Goal: Task Accomplishment & Management: Use online tool/utility

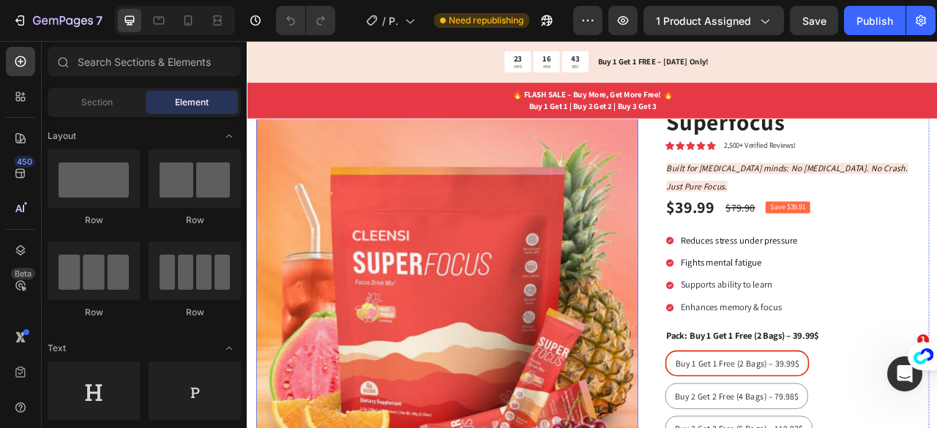
scroll to position [138, 0]
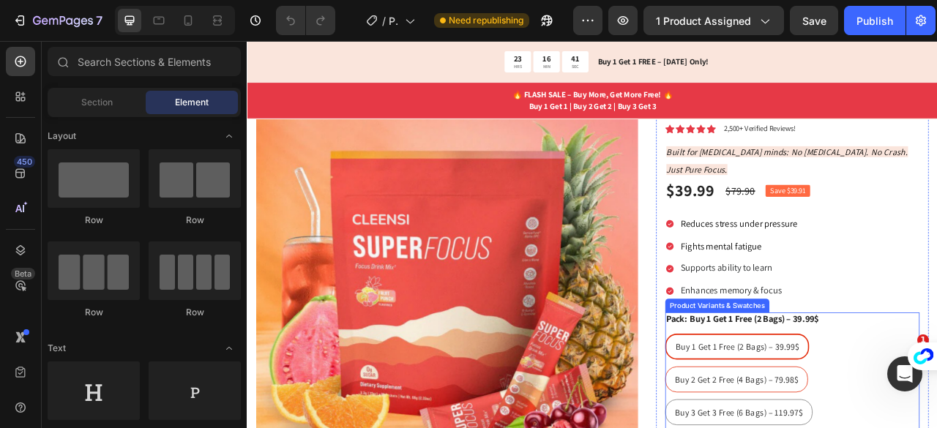
radio input "true"
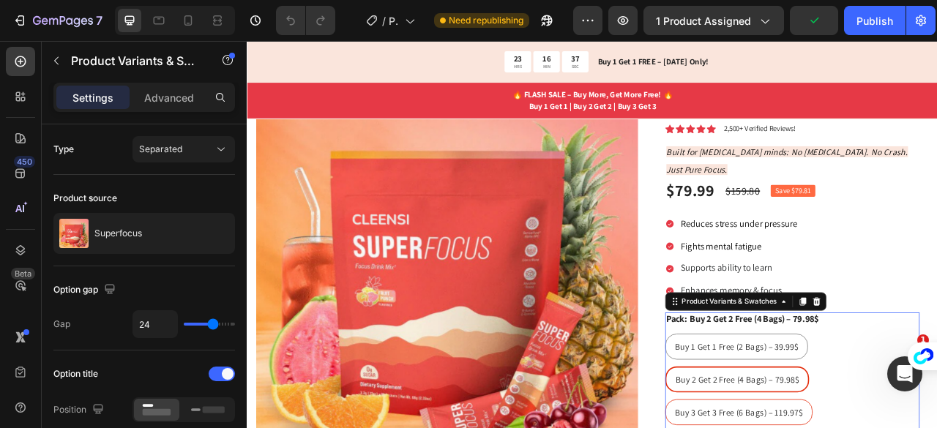
radio input "true"
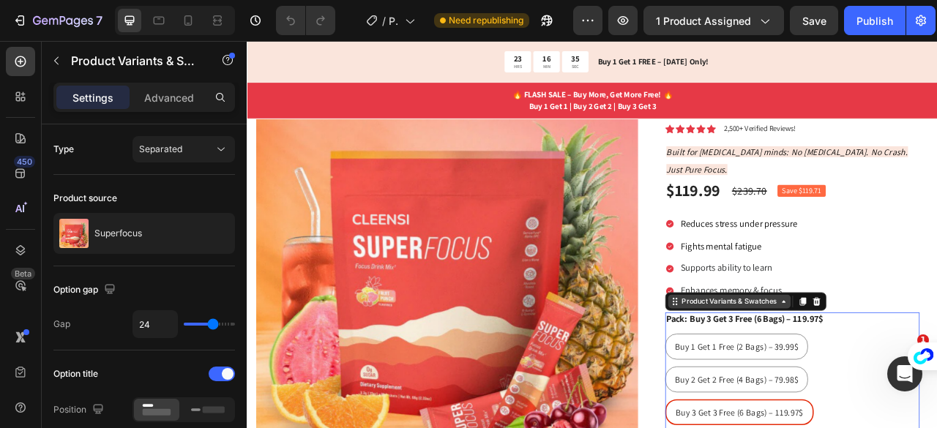
click at [924, 367] on icon at bounding box center [930, 373] width 12 height 12
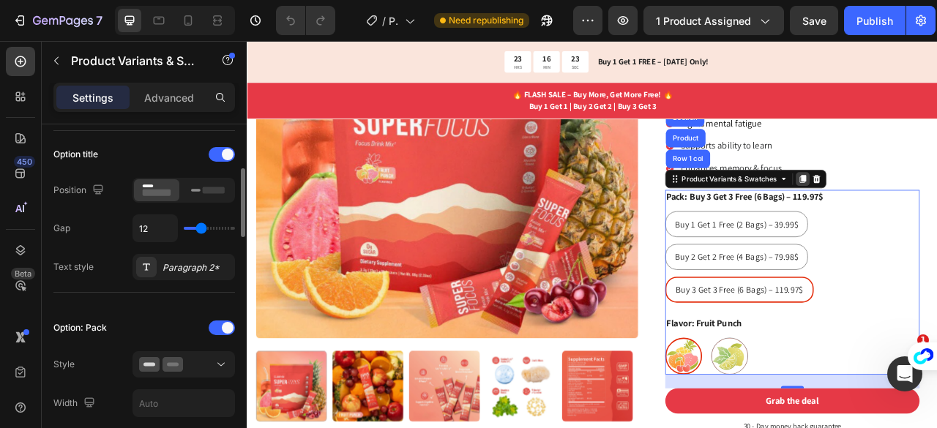
scroll to position [356, 0]
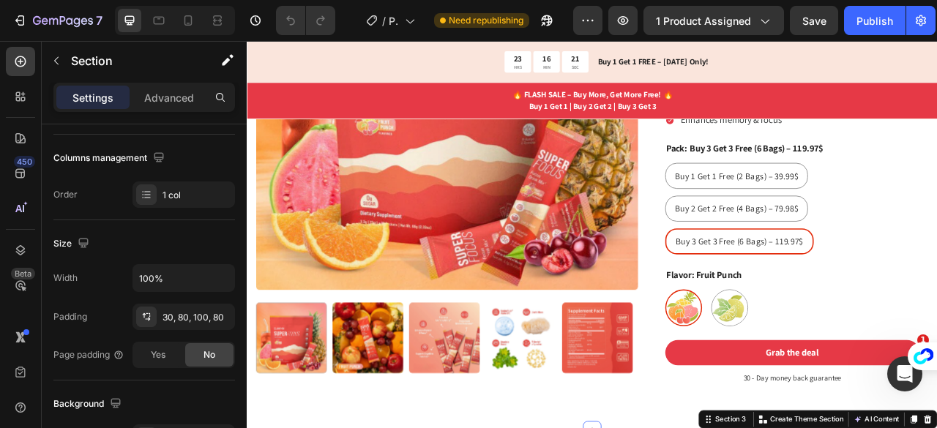
scroll to position [0, 0]
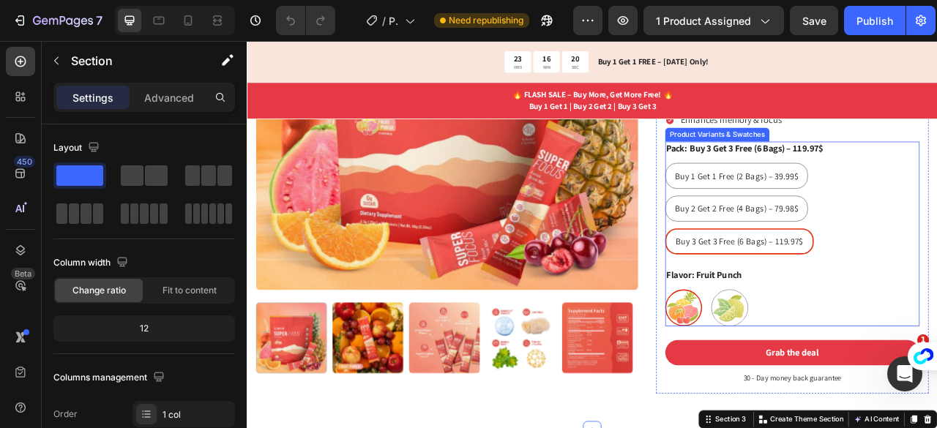
click at [937, 330] on div "Flavor: Fruit Punch Fruit Punch Fruit Punch Lemon Lemon" at bounding box center [941, 367] width 324 height 74
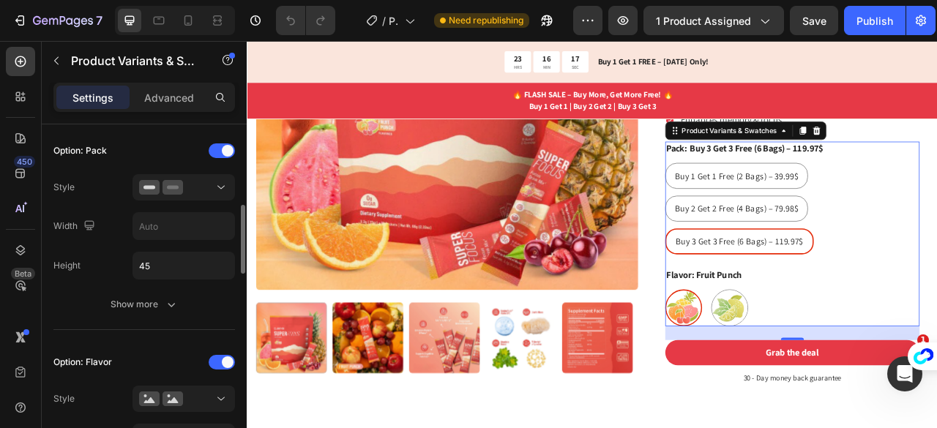
scroll to position [398, 0]
click at [154, 311] on button "Show more" at bounding box center [144, 304] width 182 height 26
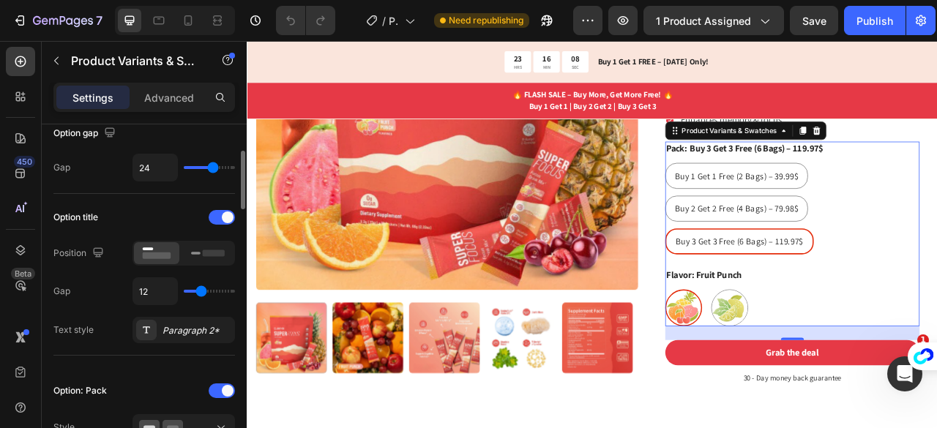
scroll to position [0, 0]
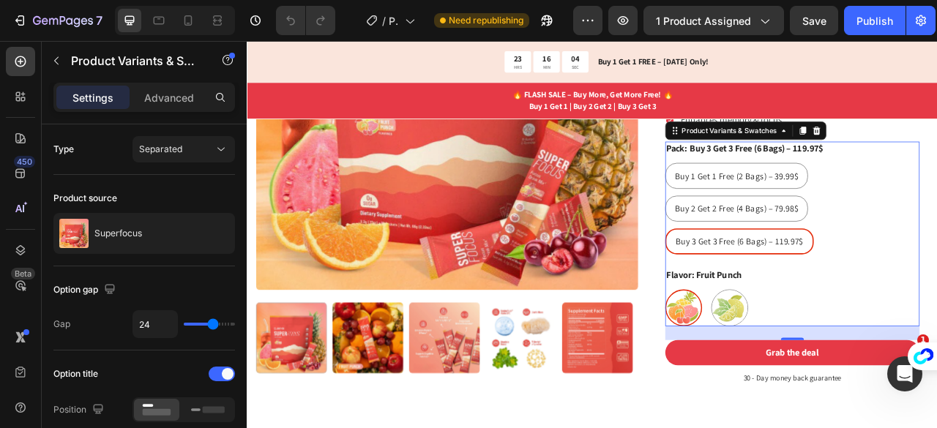
click at [937, 357] on div "Fruit Punch Fruit Punch Lemon Lemon" at bounding box center [941, 380] width 324 height 47
click at [937, 255] on div "Buy 1 Get 1 Free (2 Bags) – 39.99$ Buy 1 Get 1 Free (2 Bags) – 39.99$ Buy 1 Get…" at bounding box center [941, 254] width 324 height 116
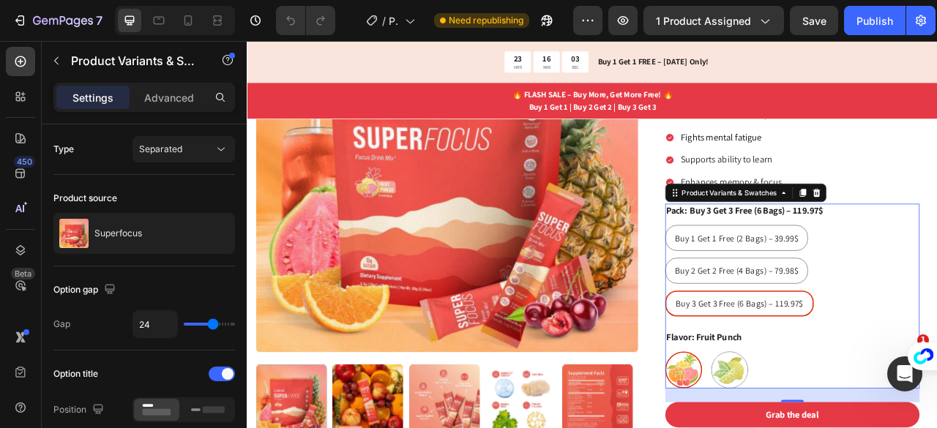
scroll to position [269, 0]
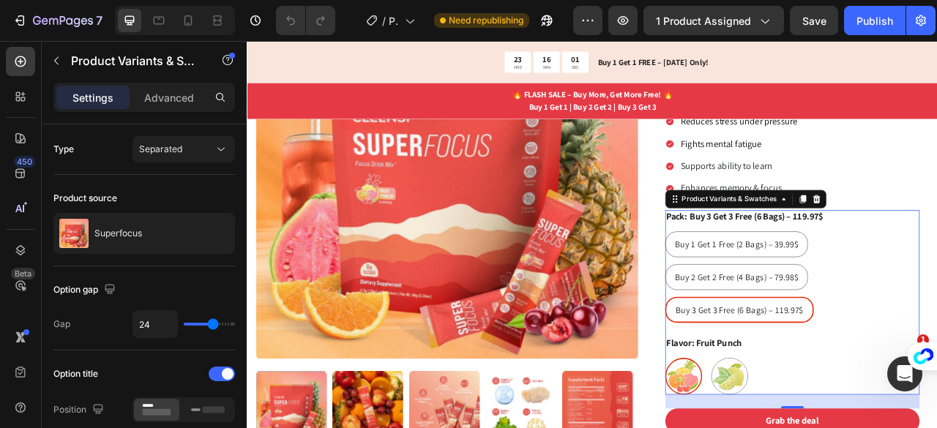
click at [937, 256] on div "Pack: Buy 3 Get 3 Free (6 Bags) – 119.97$ Buy 1 Get 1 Free (2 Bags) – 39.99$ Bu…" at bounding box center [941, 328] width 324 height 144
click at [937, 208] on div "Reduces stress under pressure Fights mental fatigue Supports ability to learn E…" at bounding box center [941, 186] width 324 height 105
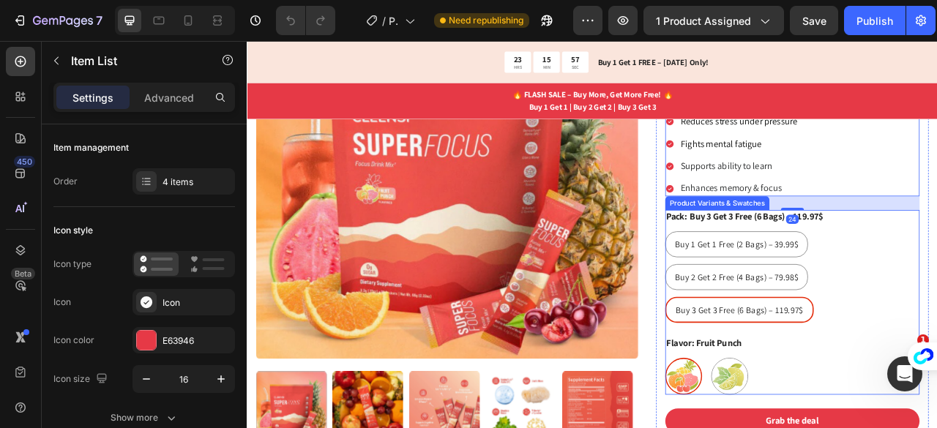
click at [937, 283] on div "Buy 1 Get 1 Free (2 Bags) – 39.99$ Buy 1 Get 1 Free (2 Bags) – 39.99$ Buy 1 Get…" at bounding box center [941, 341] width 324 height 116
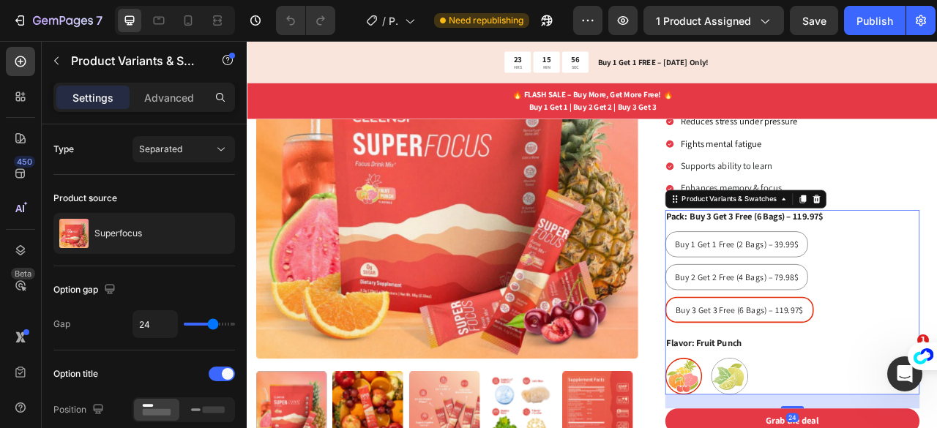
click at [937, 256] on legend "Pack: Buy 3 Get 3 Free (6 Bags) – 119.97$" at bounding box center [880, 265] width 203 height 18
click at [801, 256] on legend "Pack: Buy 3 Get 3 Free (6 Bags) – 119.97$" at bounding box center [880, 265] width 203 height 18
click at [916, 236] on div "Product Variants & Swatches" at bounding box center [861, 242] width 127 height 13
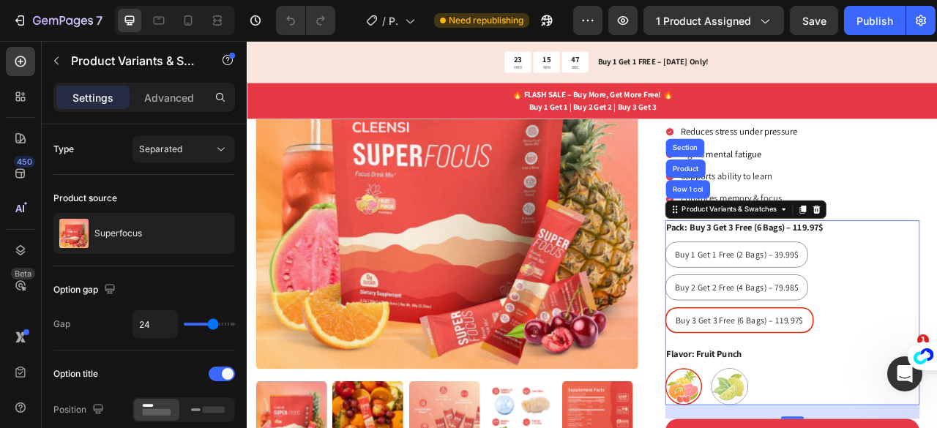
scroll to position [236, 0]
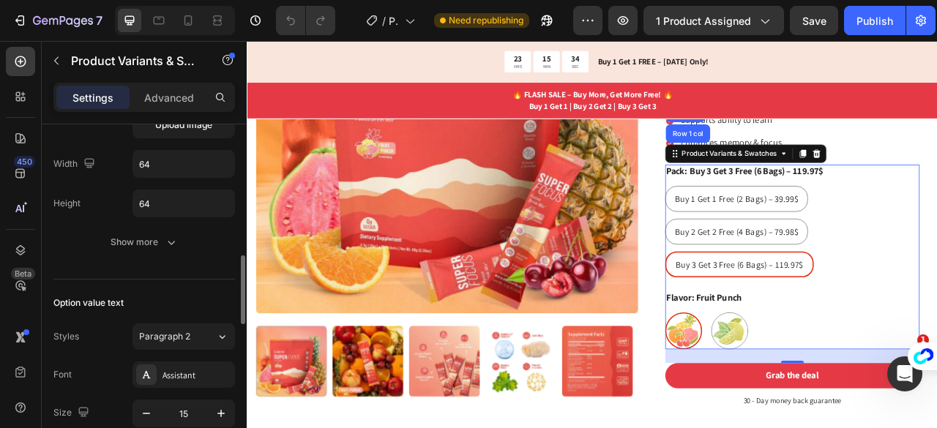
scroll to position [711, 0]
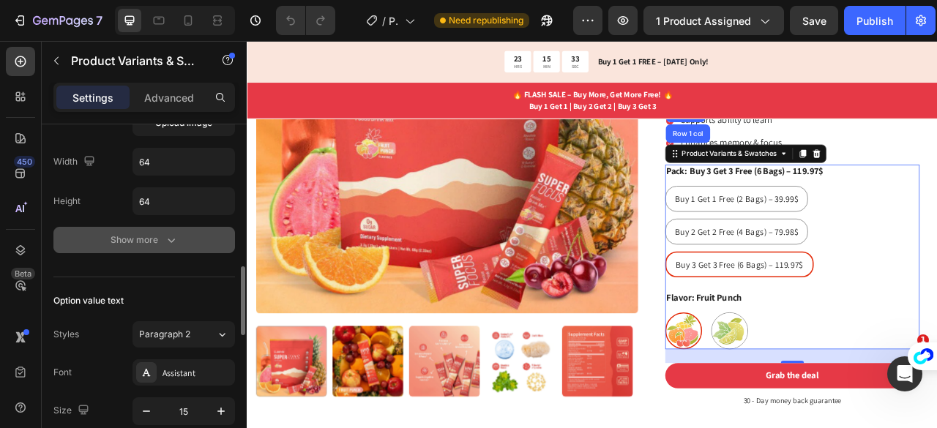
click at [138, 233] on div "Show more" at bounding box center [145, 240] width 68 height 15
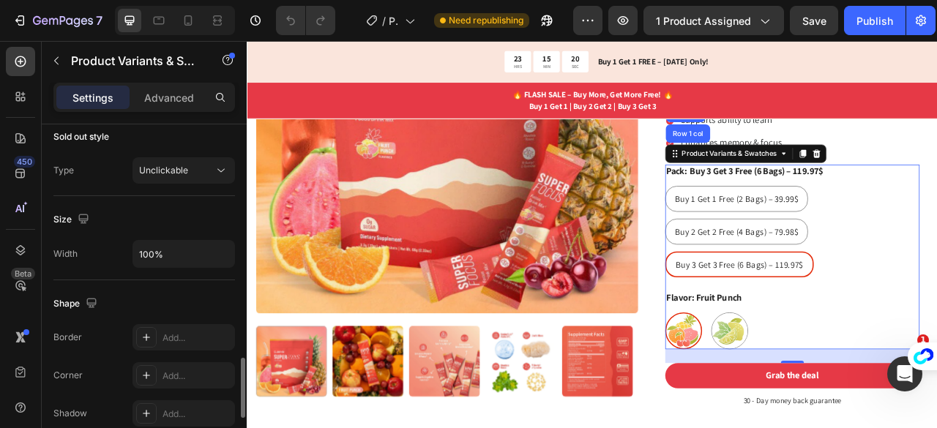
scroll to position [1323, 0]
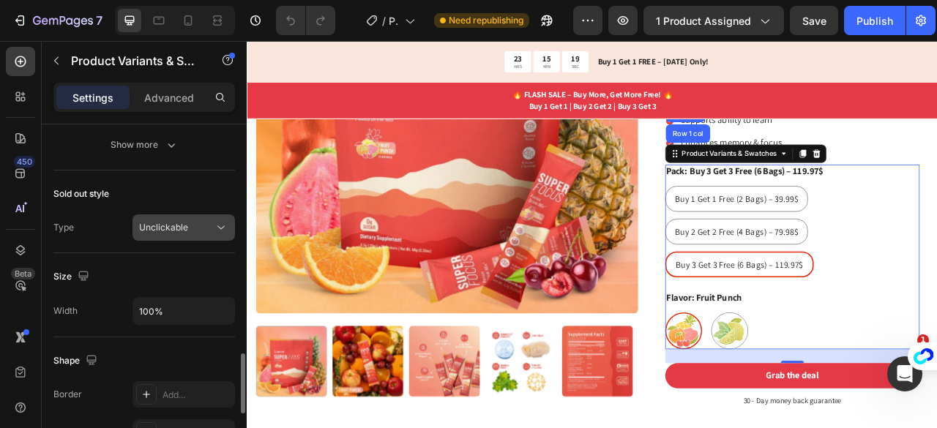
click at [212, 221] on div "Unclickable" at bounding box center [176, 227] width 75 height 13
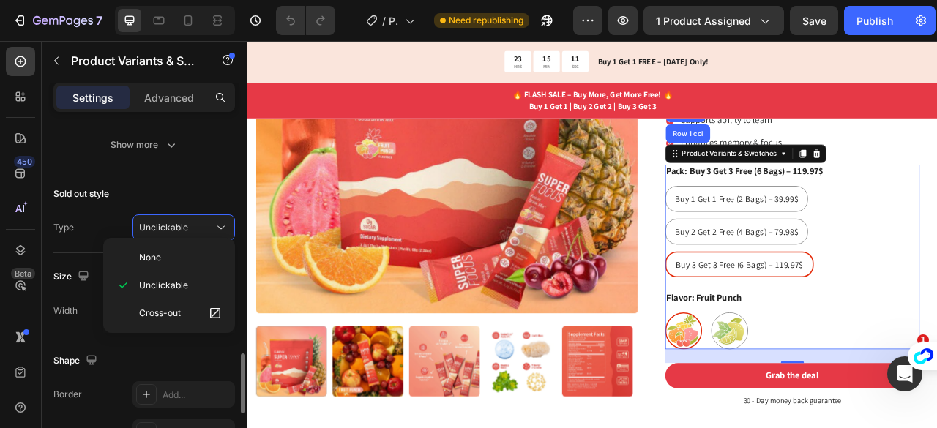
click at [125, 349] on div "Shape" at bounding box center [144, 360] width 182 height 23
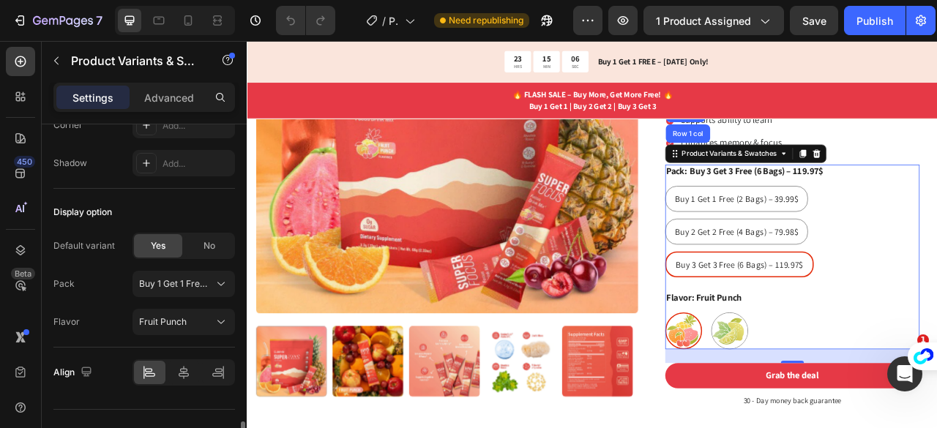
scroll to position [1651, 0]
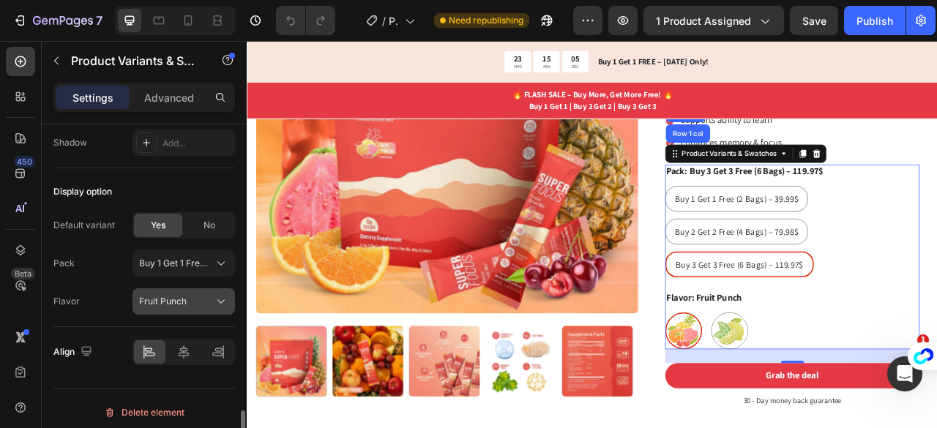
click at [224, 298] on icon at bounding box center [221, 301] width 15 height 15
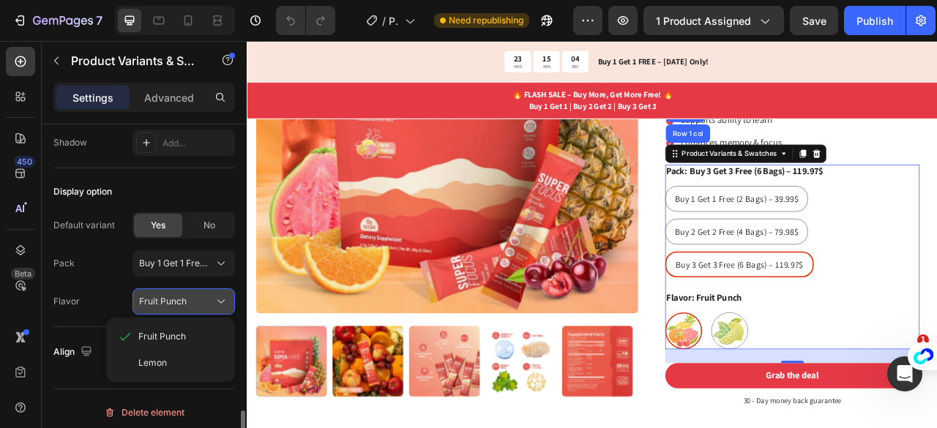
click at [224, 298] on icon at bounding box center [221, 301] width 15 height 15
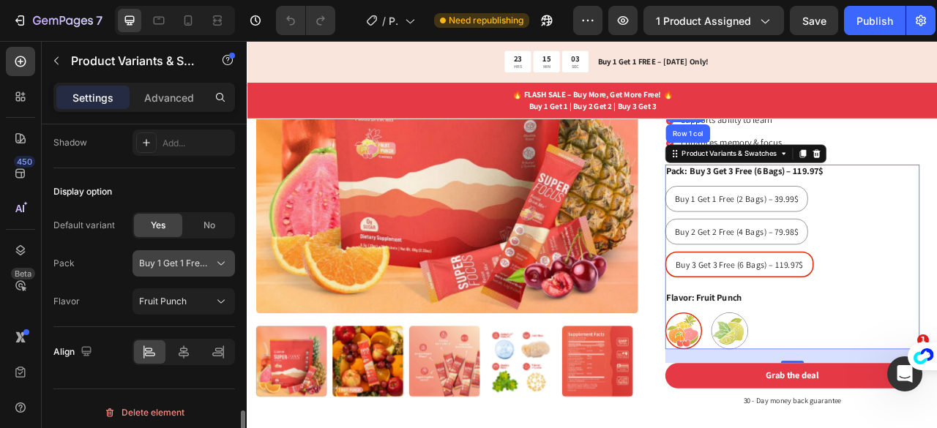
click at [227, 250] on button "Buy 1 Get 1 Free (2 Bags) – 39.99$" at bounding box center [184, 263] width 103 height 26
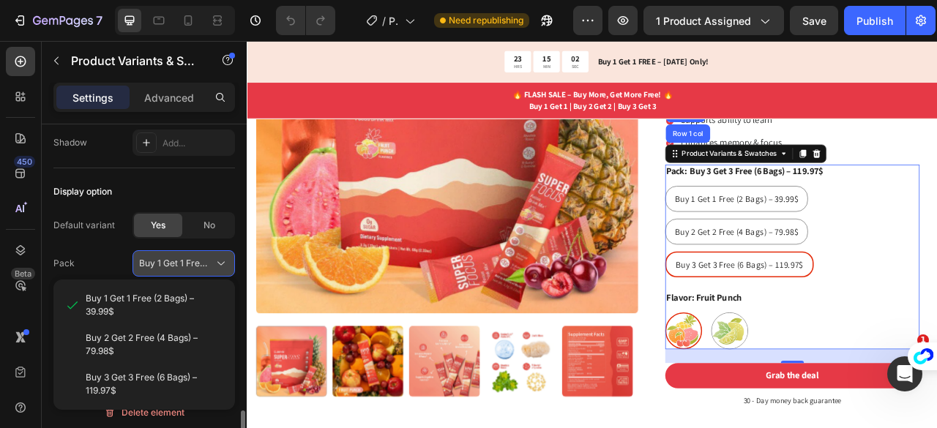
click at [227, 250] on button "Buy 1 Get 1 Free (2 Bags) – 39.99$" at bounding box center [184, 263] width 103 height 26
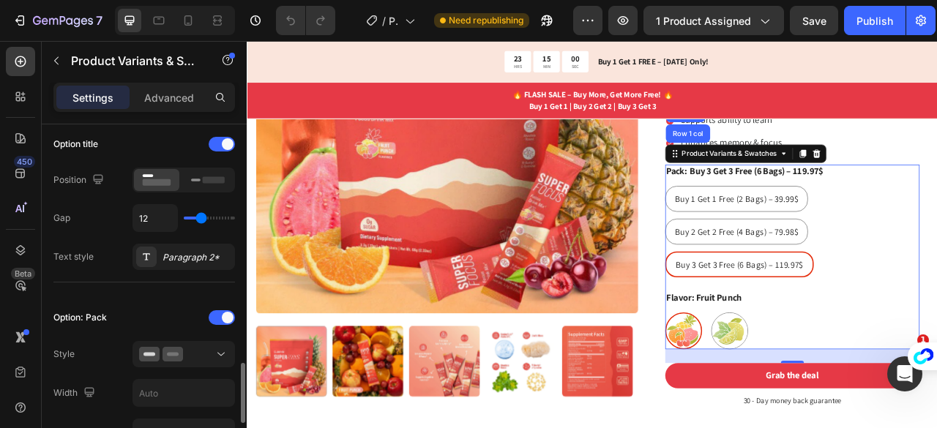
scroll to position [0, 0]
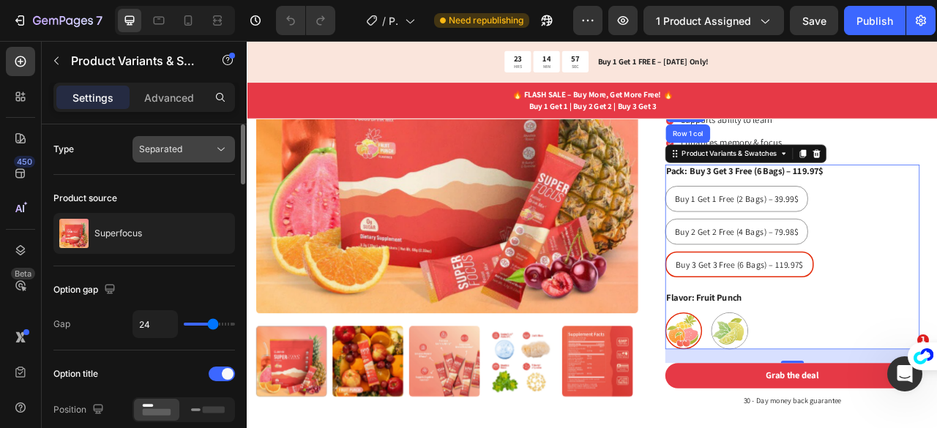
click at [176, 153] on span "Separated" at bounding box center [160, 149] width 43 height 11
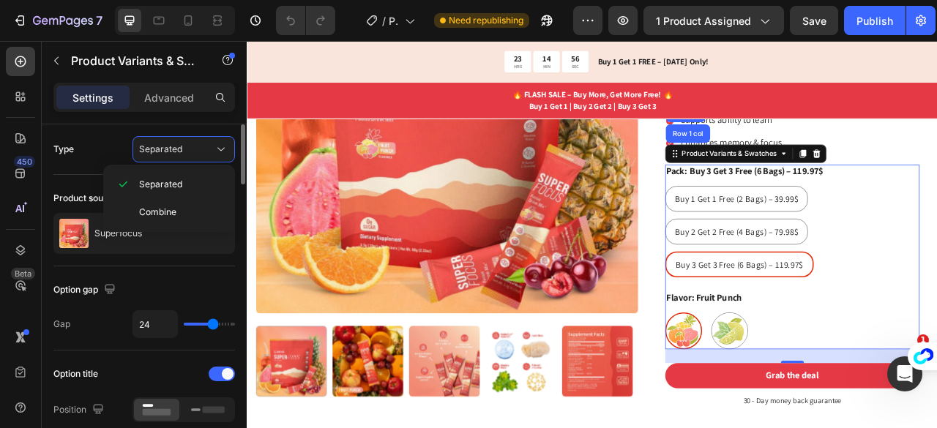
click at [100, 146] on div "Type Separated" at bounding box center [144, 149] width 182 height 26
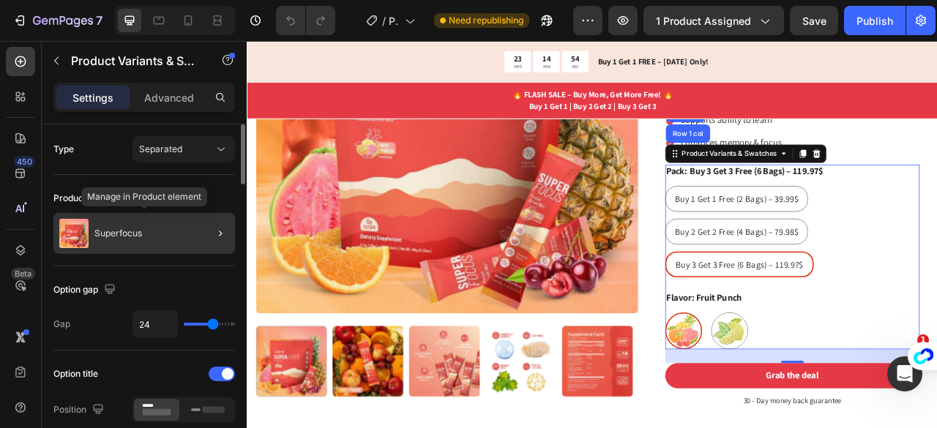
click at [142, 237] on div "Superfocus" at bounding box center [144, 233] width 182 height 41
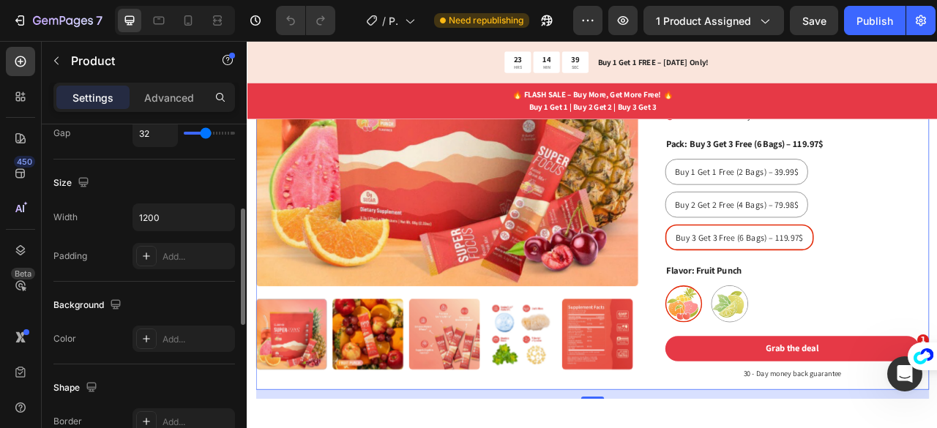
scroll to position [150, 0]
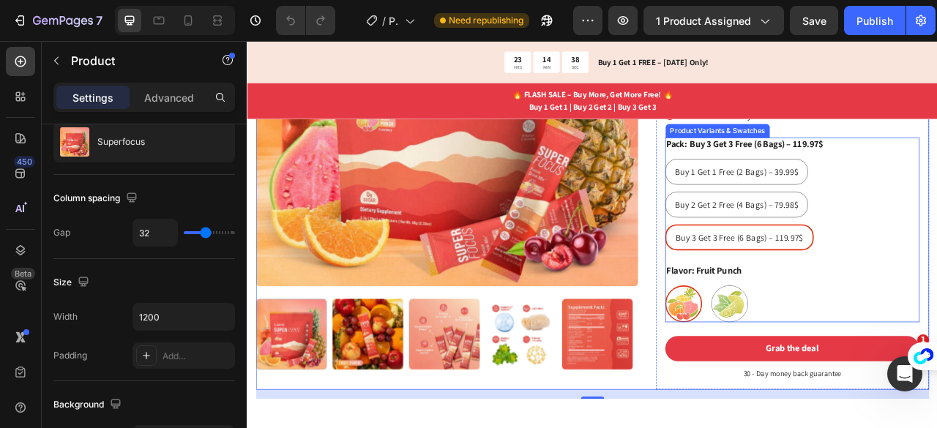
click at [937, 272] on div "Buy 1 Get 1 Free (2 Bags) – 39.99$ Buy 1 Get 1 Free (2 Bags) – 39.99$ Buy 1 Get…" at bounding box center [941, 249] width 324 height 116
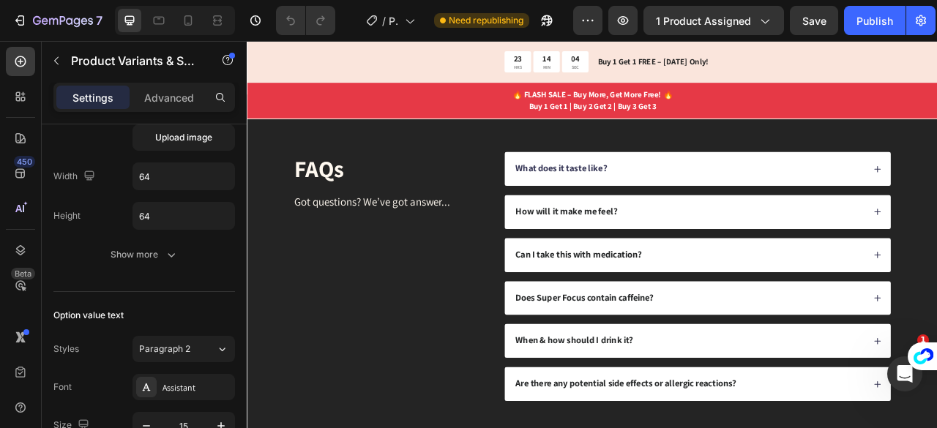
scroll to position [2525, 0]
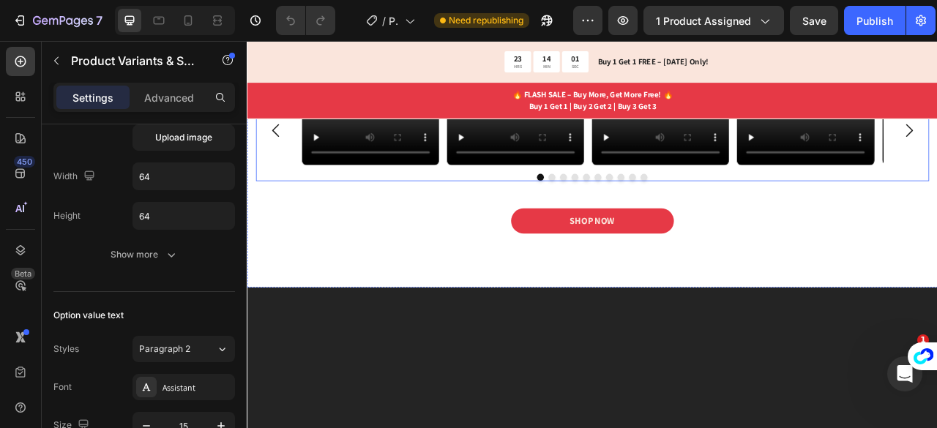
click at [937, 198] on div "Video Video Video Video Video Video Video Video Video Drop element here" at bounding box center [686, 154] width 857 height 87
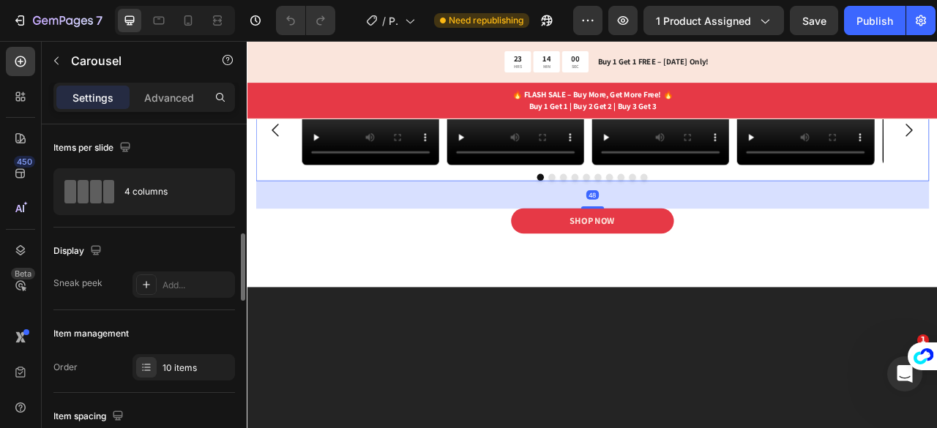
scroll to position [98, 0]
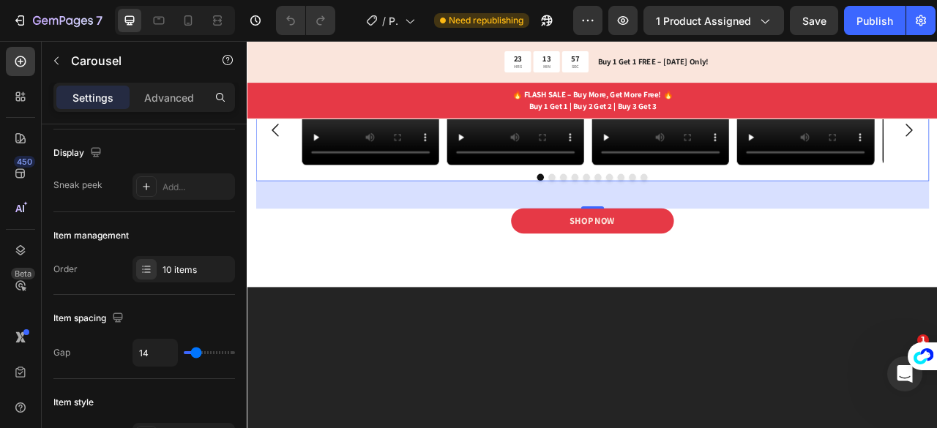
click at [285, 166] on icon "Carousel Back Arrow" at bounding box center [283, 154] width 23 height 23
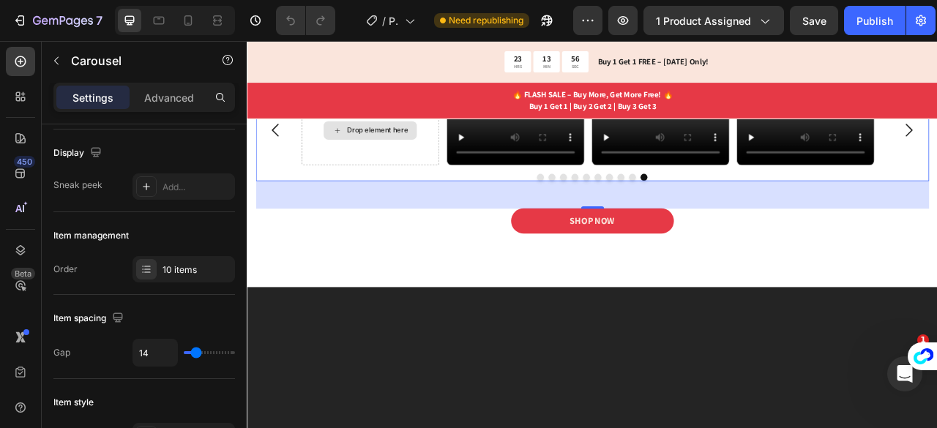
click at [420, 160] on div "Drop element here" at bounding box center [413, 155] width 78 height 12
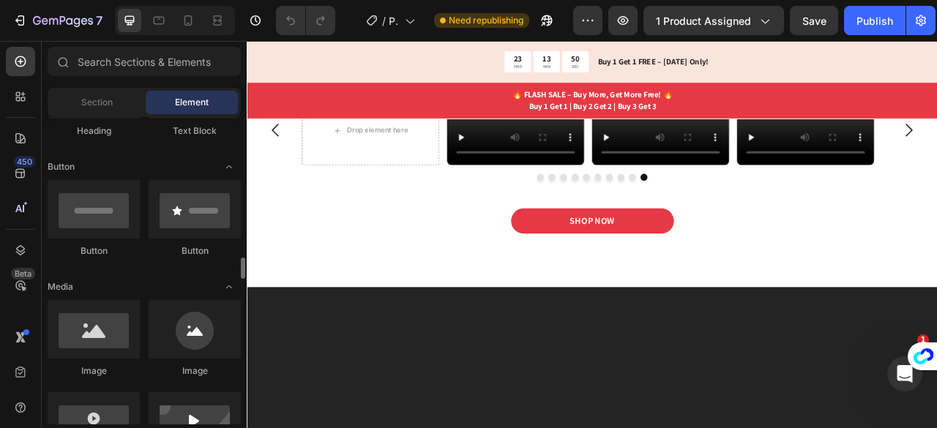
scroll to position [420, 0]
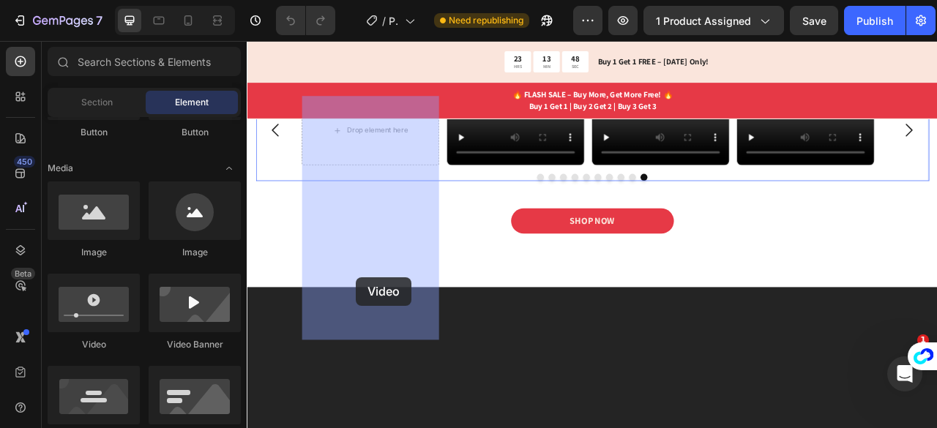
drag, startPoint x: 359, startPoint y: 364, endPoint x: 386, endPoint y: 342, distance: 34.9
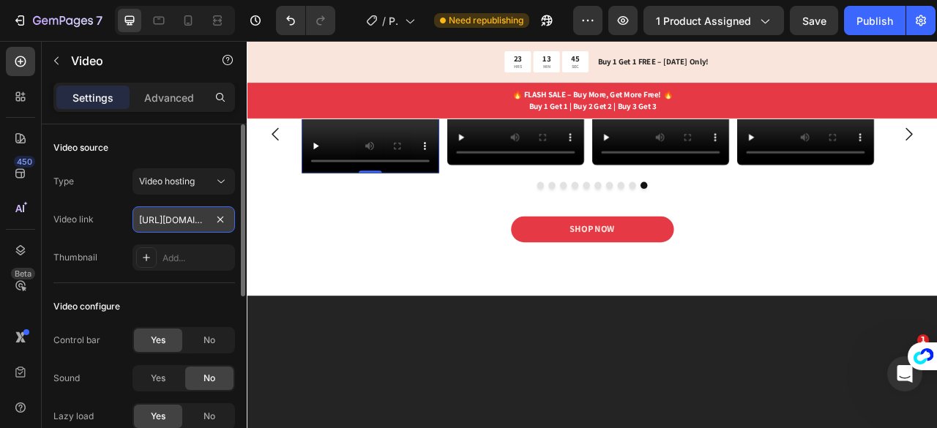
click at [185, 217] on input "[URL][DOMAIN_NAME]" at bounding box center [184, 220] width 103 height 26
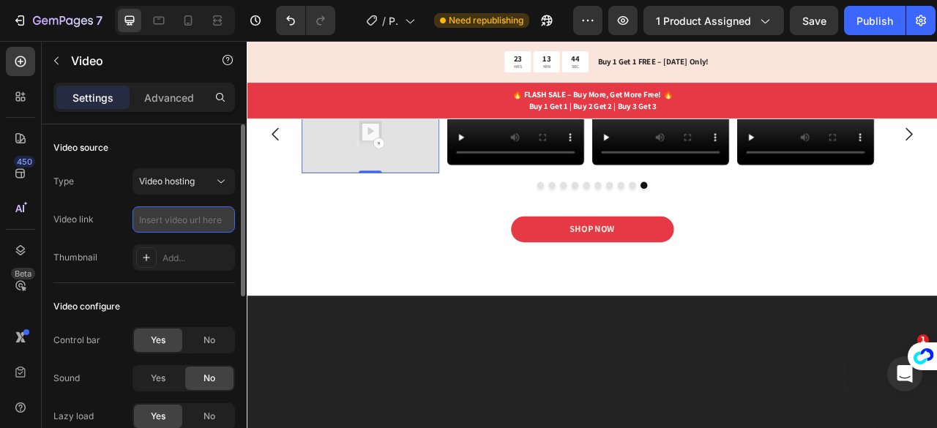
paste input "[URL][DOMAIN_NAME]"
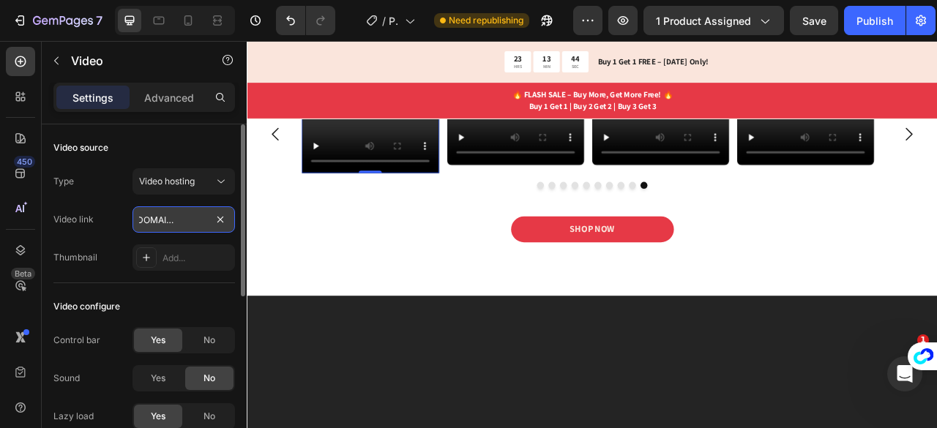
type input "[URL][DOMAIN_NAME]"
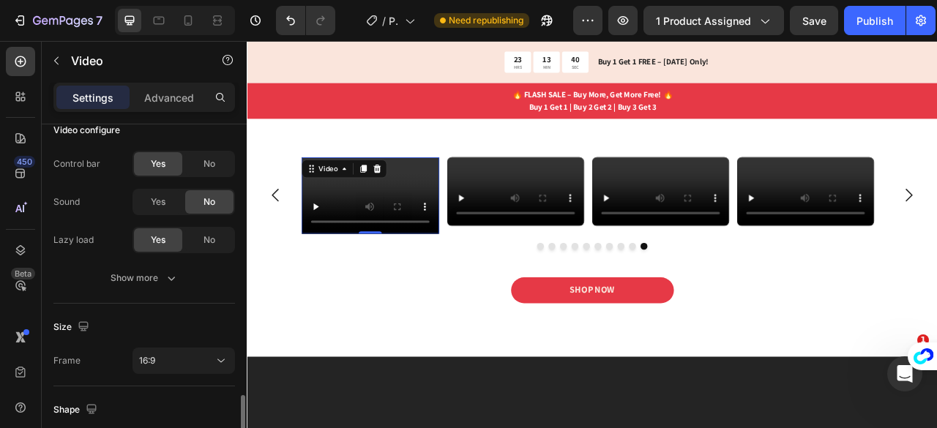
scroll to position [340, 0]
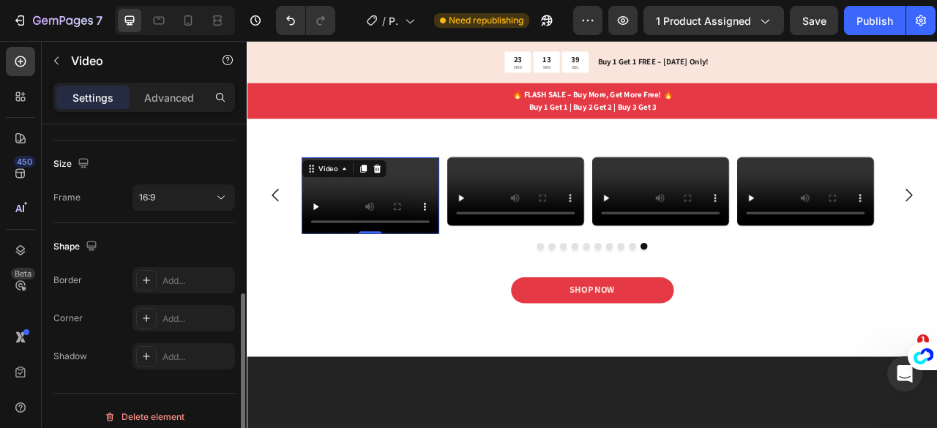
click at [446, 227] on video at bounding box center [403, 238] width 174 height 98
click at [196, 191] on div "16:9" at bounding box center [176, 197] width 75 height 13
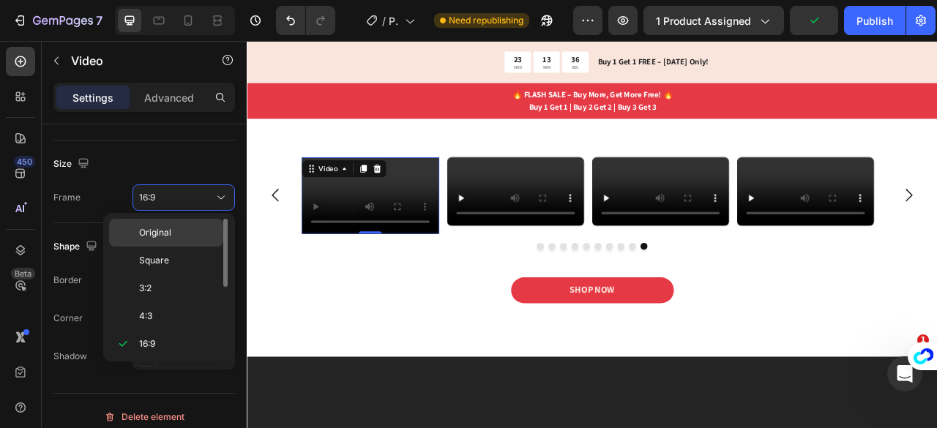
click at [155, 234] on span "Original" at bounding box center [155, 232] width 32 height 13
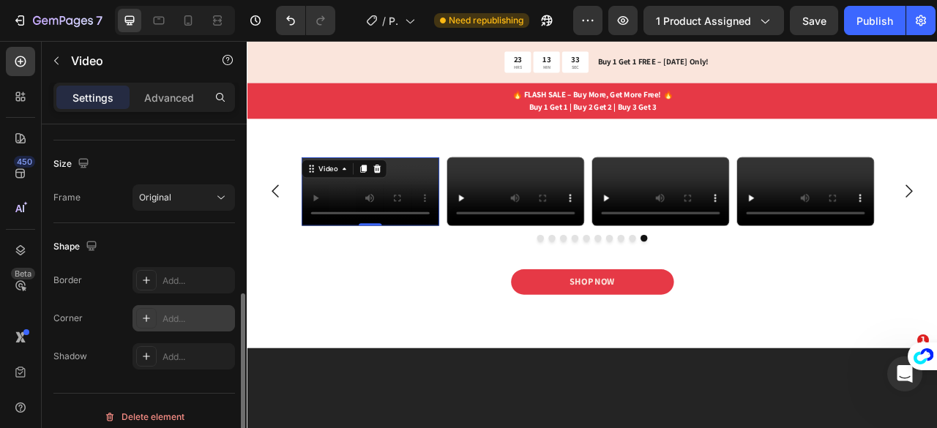
click at [164, 322] on div "Add..." at bounding box center [197, 319] width 69 height 13
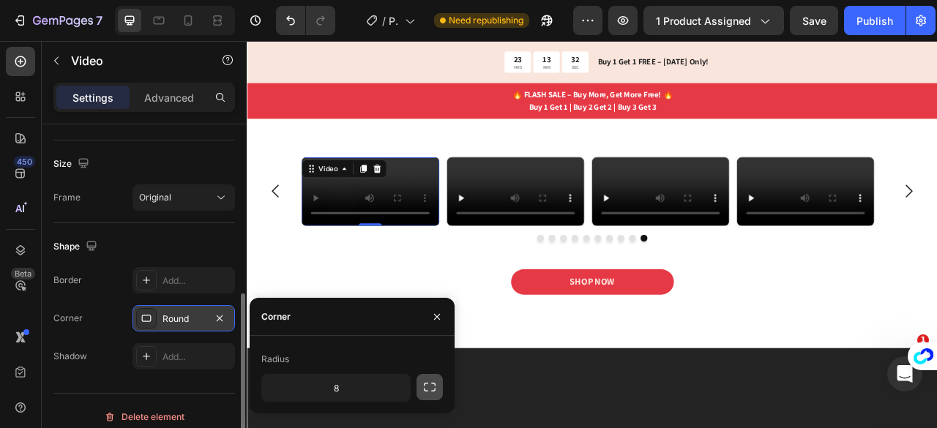
click at [431, 382] on icon "button" at bounding box center [430, 387] width 15 height 15
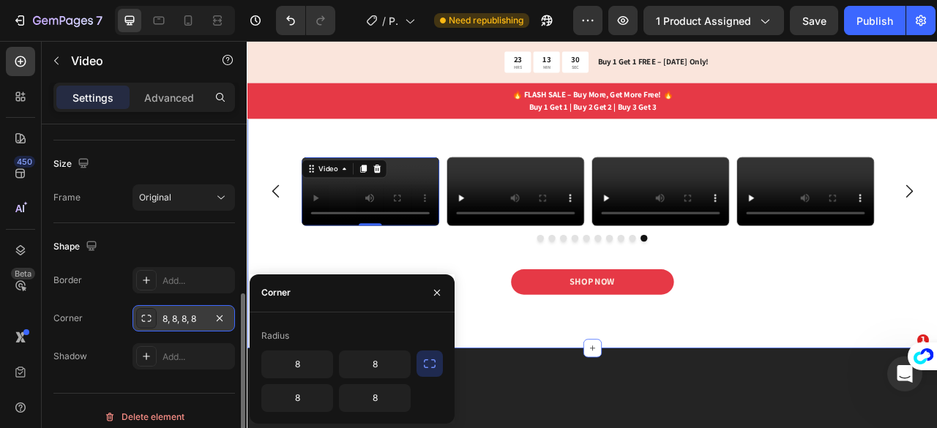
click at [495, 178] on div "Icon Icon Icon Icon Icon Icon List 2,500+ Verified Reviews! Text Block Row Real…" at bounding box center [686, 225] width 857 height 346
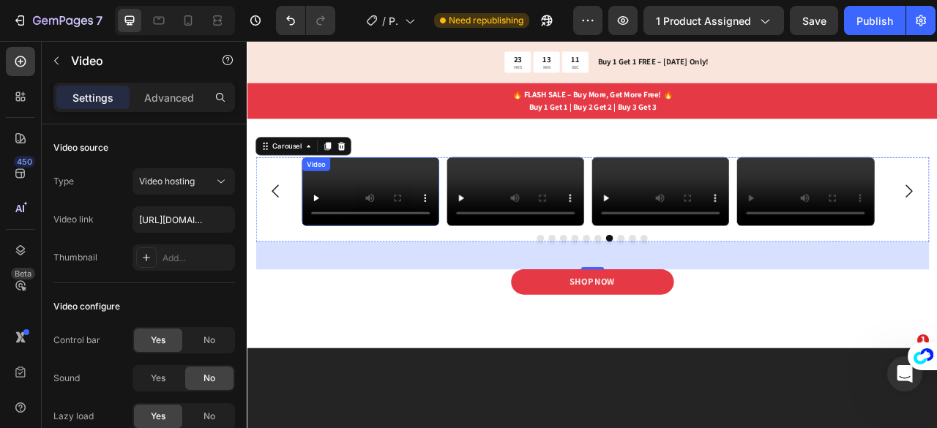
click at [411, 276] on video at bounding box center [403, 232] width 174 height 87
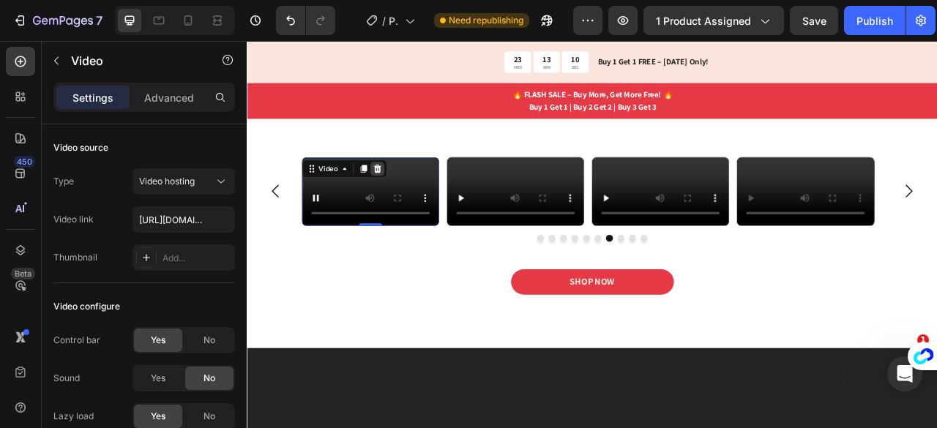
click at [412, 207] on icon at bounding box center [412, 204] width 12 height 12
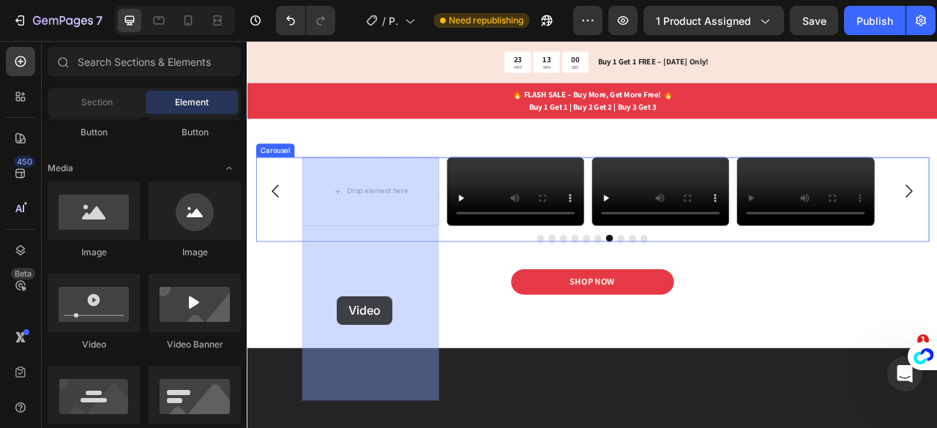
drag, startPoint x: 365, startPoint y: 354, endPoint x: 362, endPoint y: 366, distance: 13.0
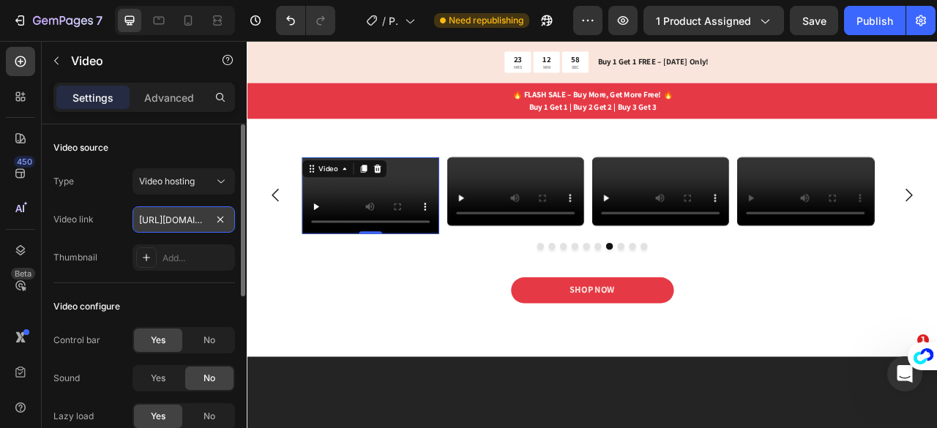
click at [193, 220] on input "[URL][DOMAIN_NAME]" at bounding box center [184, 220] width 103 height 26
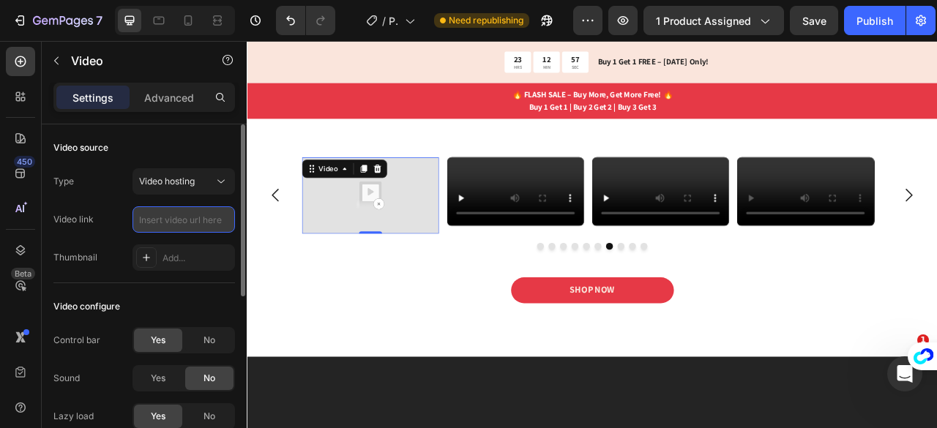
paste input "[URL][DOMAIN_NAME]"
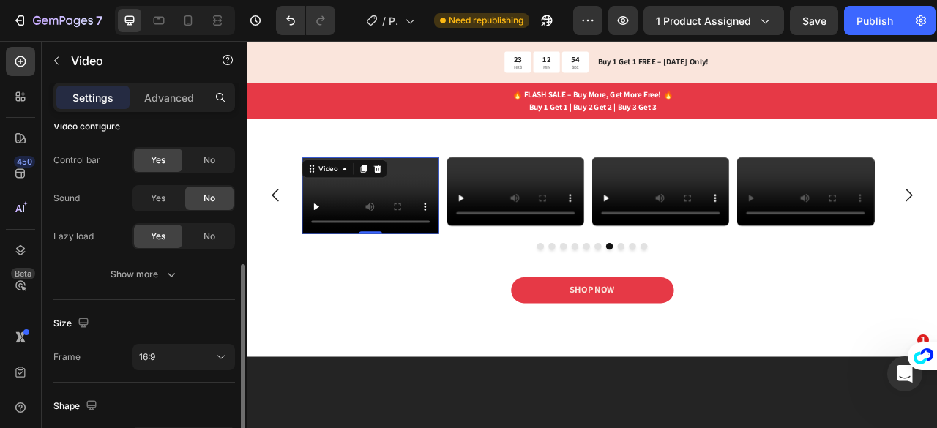
scroll to position [214, 0]
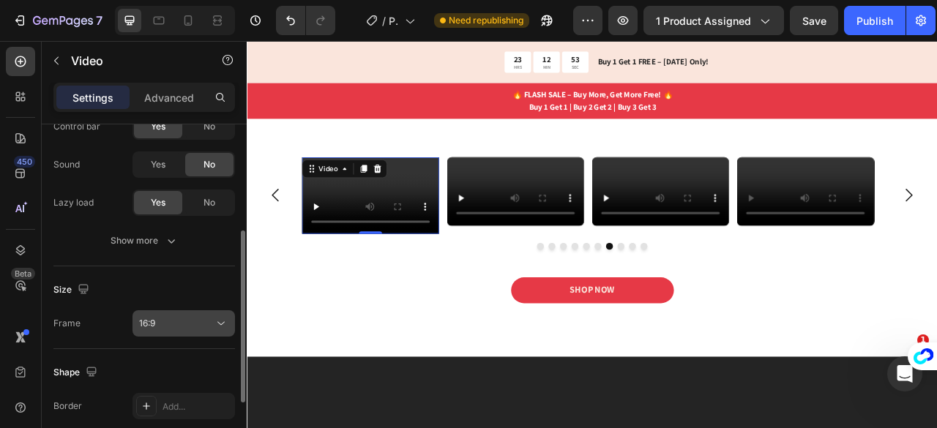
type input "[URL][DOMAIN_NAME]"
click at [184, 332] on button "16:9" at bounding box center [184, 324] width 103 height 26
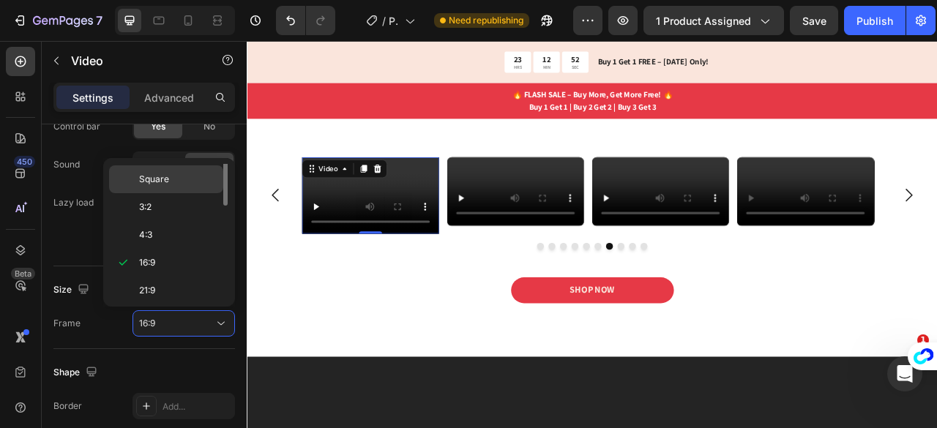
scroll to position [0, 0]
click at [167, 176] on span "Original" at bounding box center [155, 177] width 32 height 13
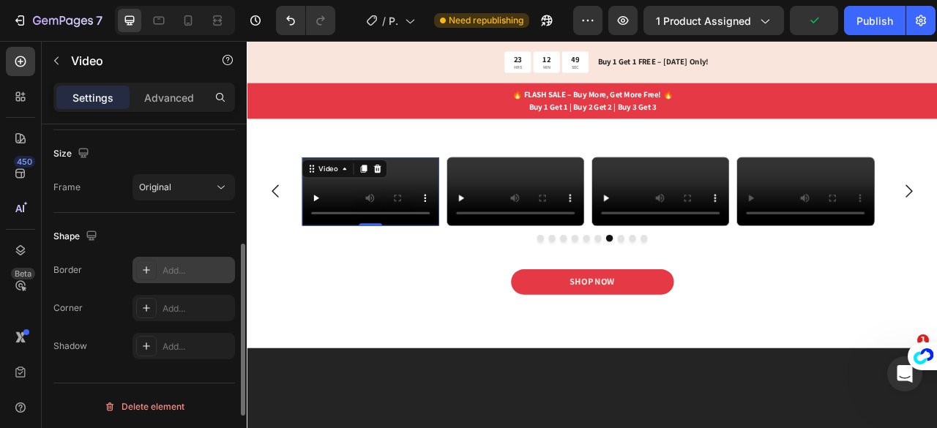
scroll to position [290, 0]
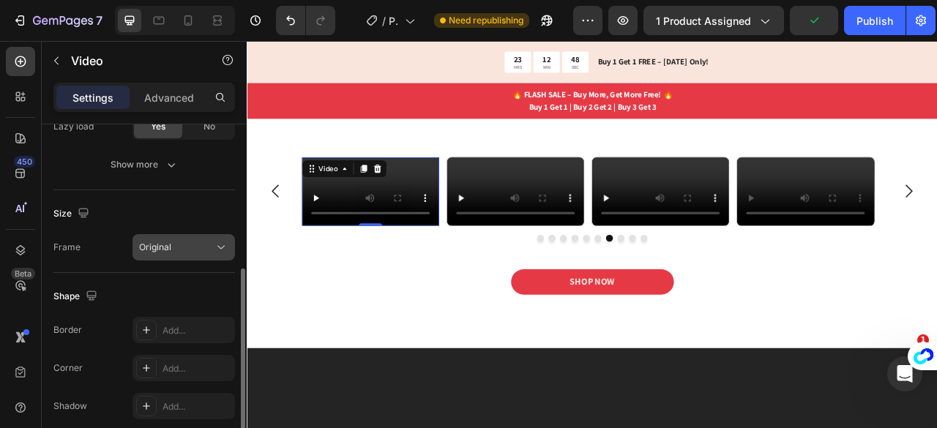
click at [173, 250] on div "Original" at bounding box center [176, 247] width 75 height 13
click at [157, 222] on div "Size" at bounding box center [144, 213] width 182 height 23
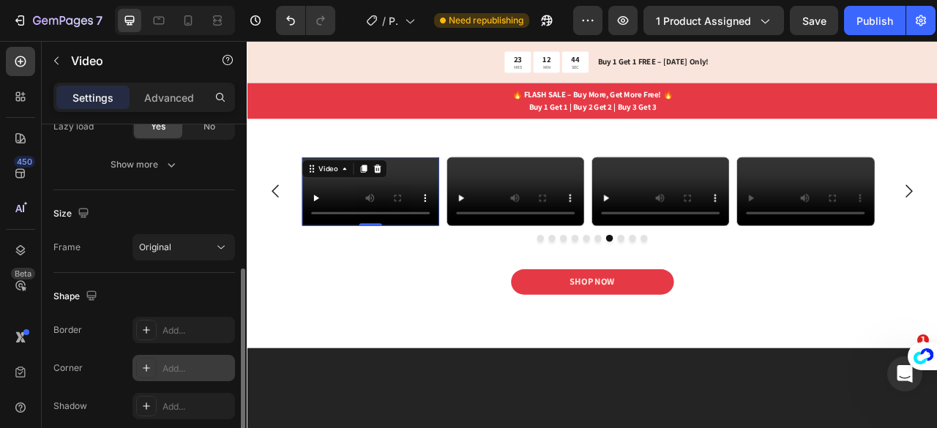
click at [161, 368] on div "Add..." at bounding box center [184, 368] width 103 height 26
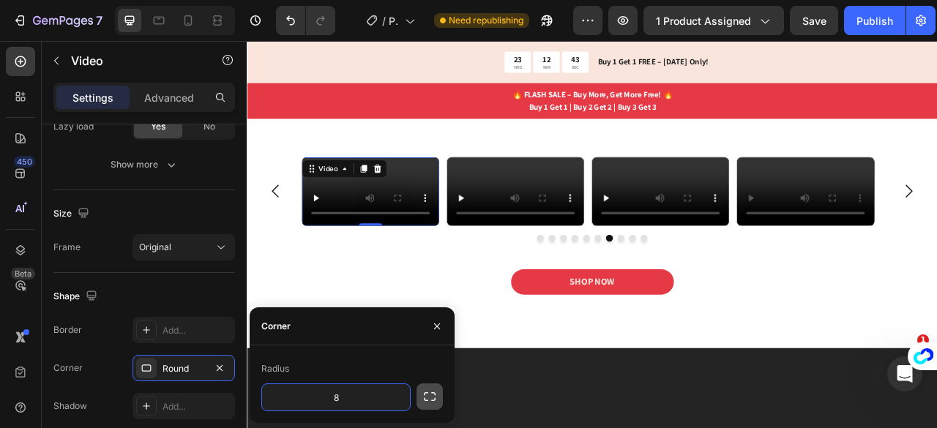
click at [431, 399] on icon "button" at bounding box center [430, 397] width 15 height 15
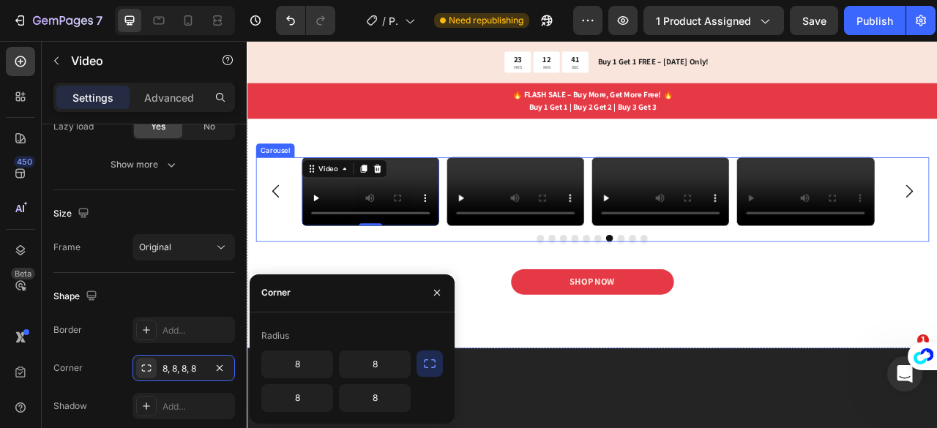
click at [300, 276] on div "Video Video Video Video Video Video Video 0 Video Video Video" at bounding box center [686, 232] width 857 height 87
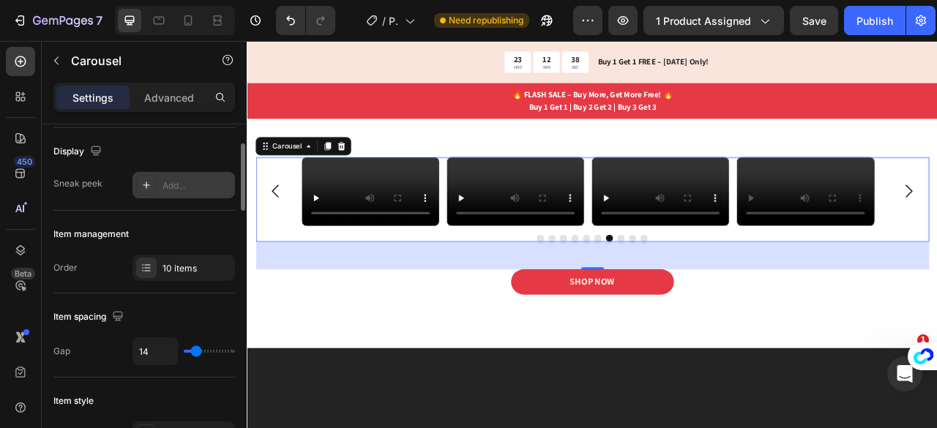
scroll to position [100, 0]
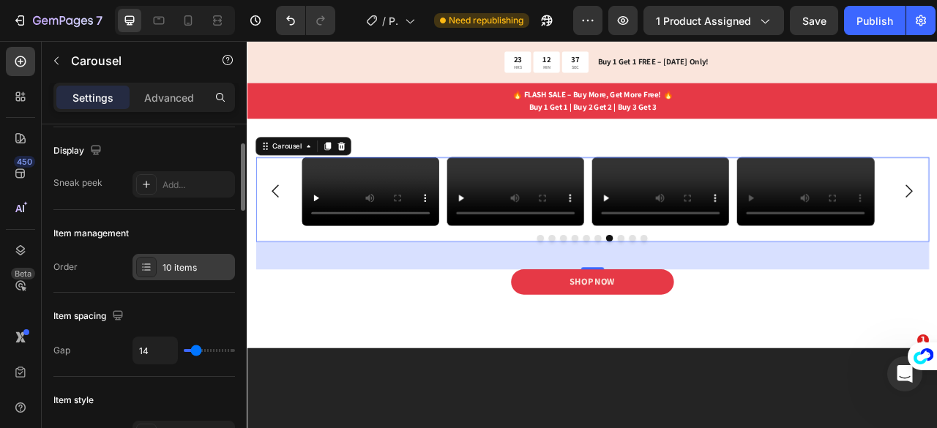
click at [193, 261] on div "10 items" at bounding box center [197, 267] width 69 height 13
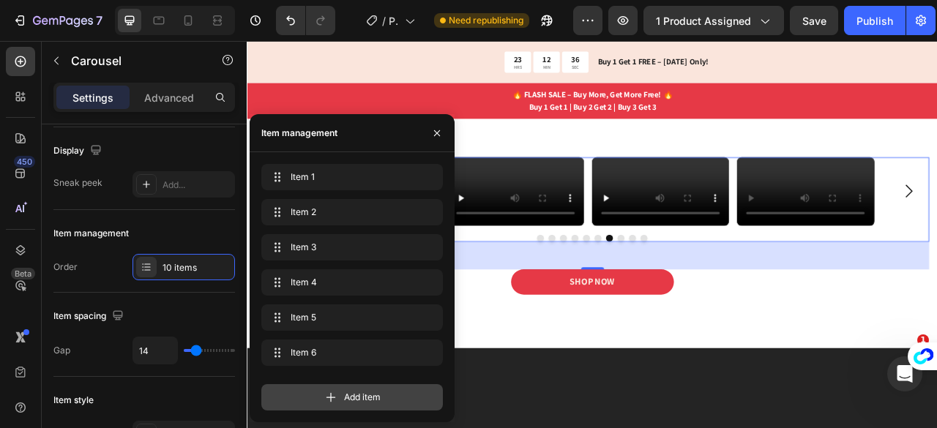
click at [308, 393] on div "Add item" at bounding box center [352, 398] width 182 height 26
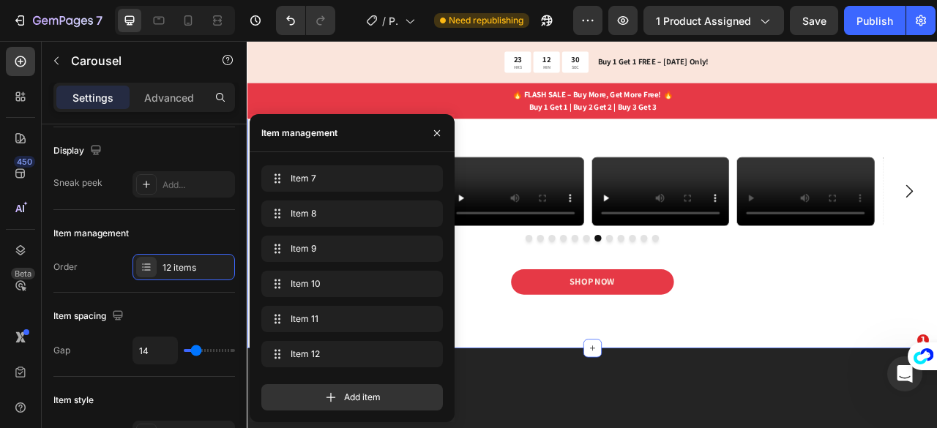
click at [691, 171] on div "Icon Icon Icon Icon Icon Icon List 2,500+ Verified Reviews! Text Block Row Real…" at bounding box center [686, 225] width 857 height 346
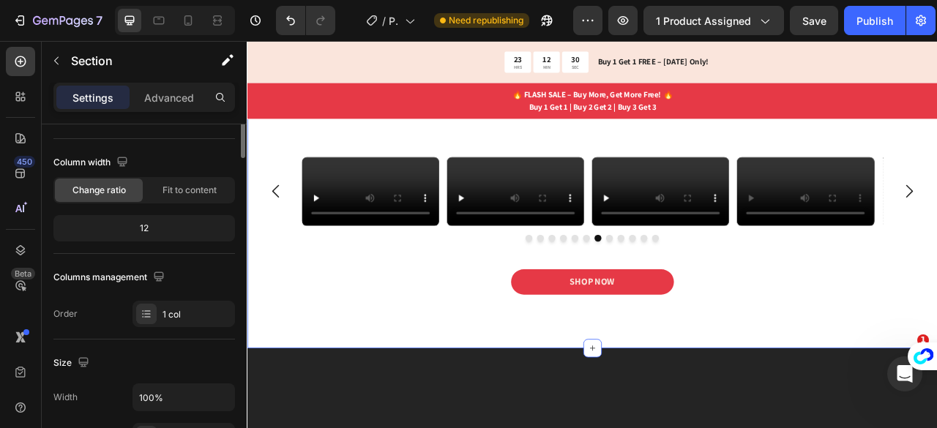
scroll to position [0, 0]
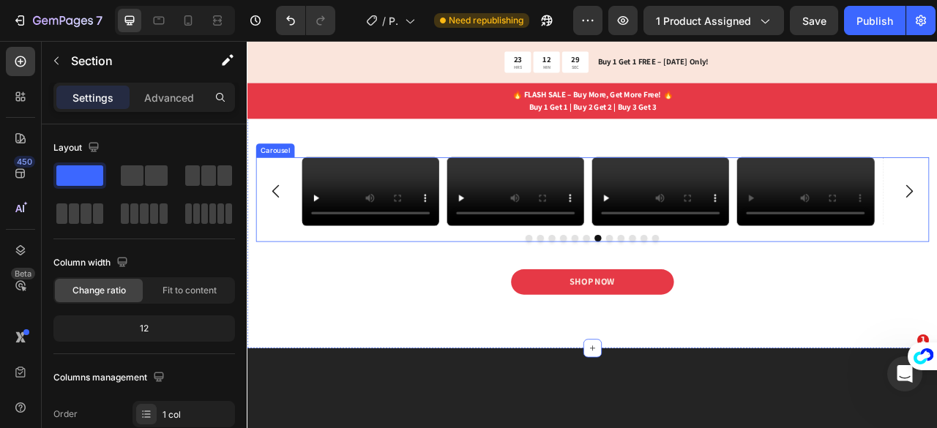
click at [282, 244] on icon "Carousel Back Arrow" at bounding box center [283, 231] width 23 height 23
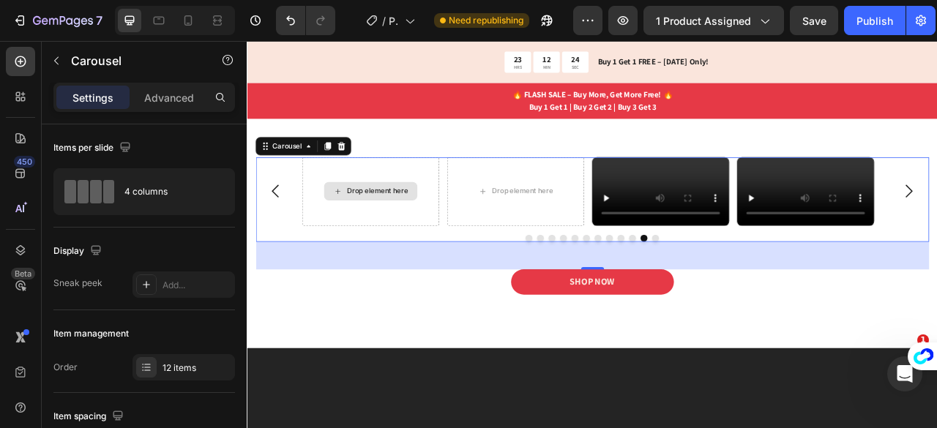
click at [353, 244] on div "Drop element here" at bounding box center [403, 231] width 119 height 23
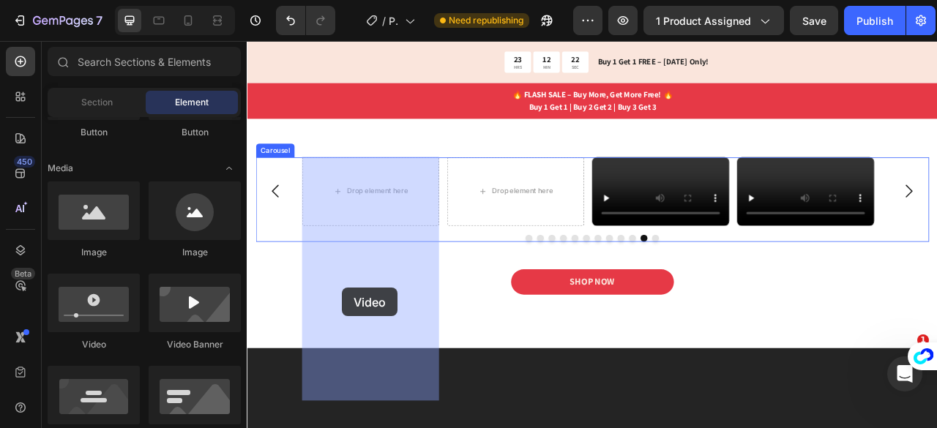
drag, startPoint x: 333, startPoint y: 376, endPoint x: 373, endPoint y: 346, distance: 49.2
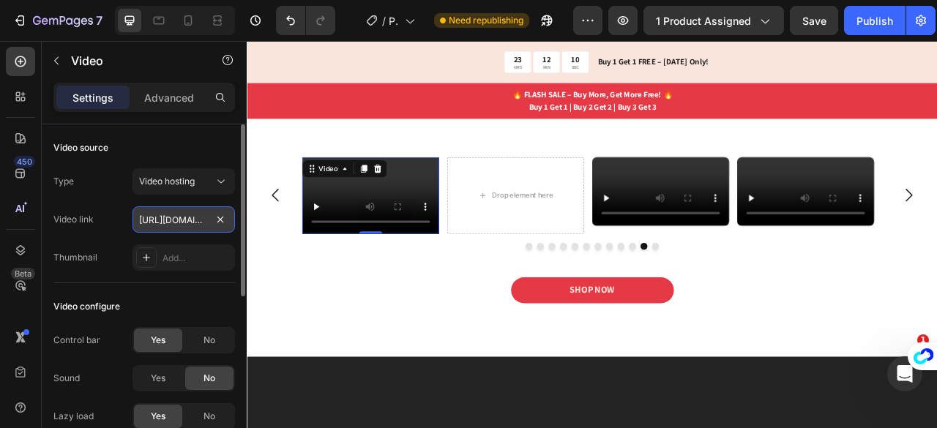
click at [174, 218] on input "[URL][DOMAIN_NAME]" at bounding box center [184, 220] width 103 height 26
paste input "5f079d109bde41fcb81762eb6c30dd7f"
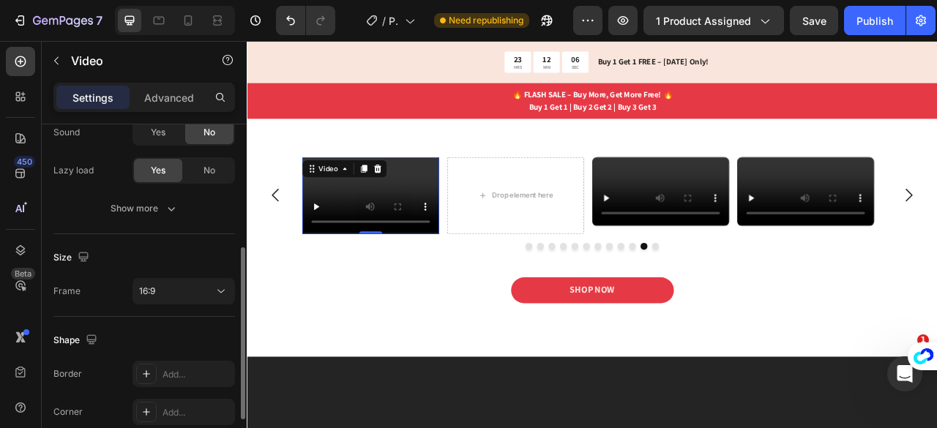
scroll to position [247, 0]
type input "[URL][DOMAIN_NAME]"
click at [198, 291] on div "16:9" at bounding box center [176, 290] width 75 height 13
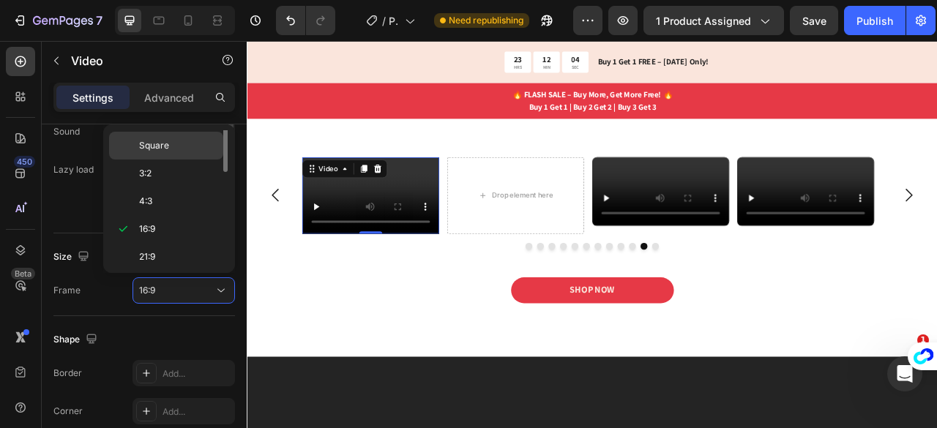
scroll to position [0, 0]
click at [160, 144] on span "Original" at bounding box center [155, 144] width 32 height 13
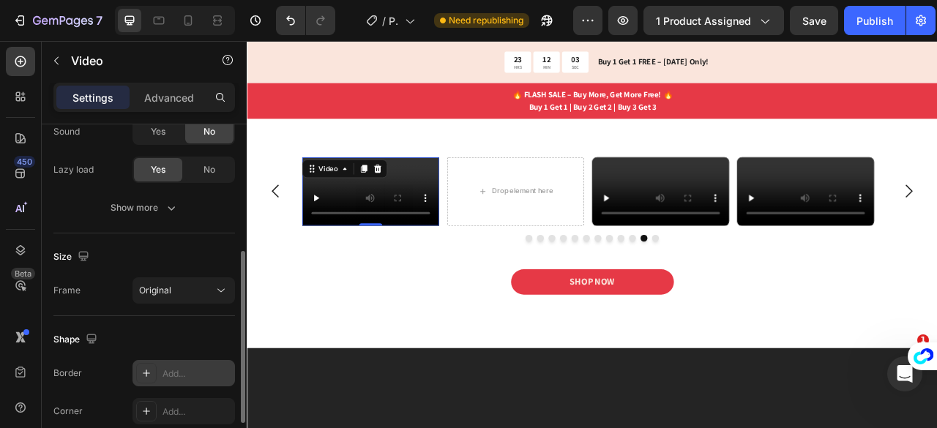
scroll to position [329, 0]
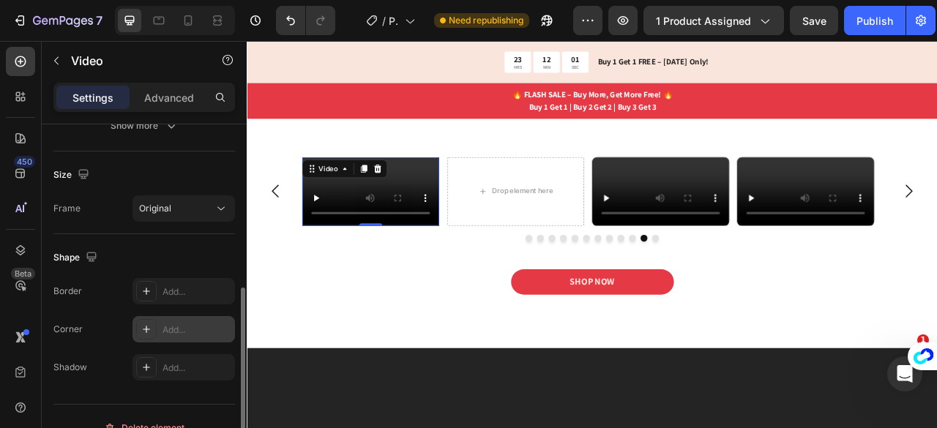
click at [168, 327] on div "Add..." at bounding box center [197, 330] width 69 height 13
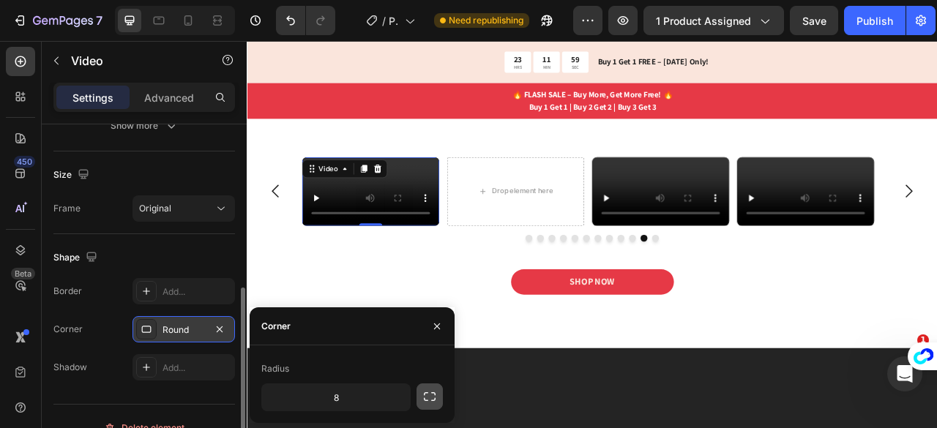
click at [435, 398] on icon "button" at bounding box center [430, 397] width 12 height 9
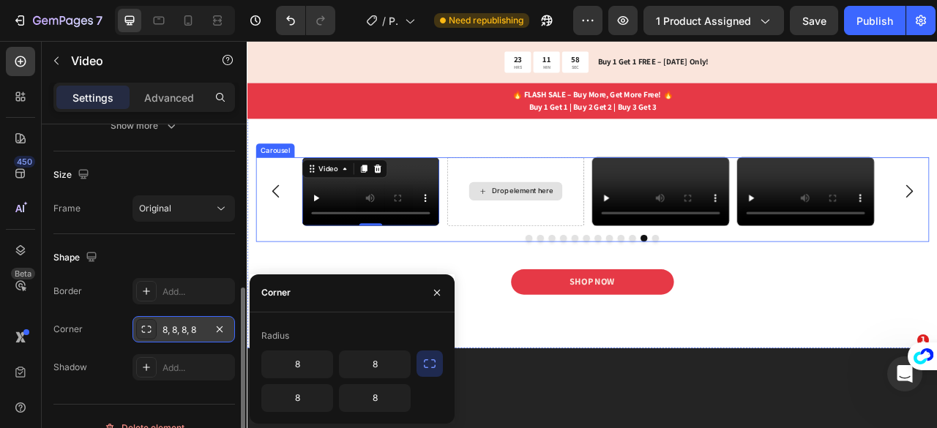
click at [551, 275] on div "Drop element here" at bounding box center [588, 232] width 174 height 87
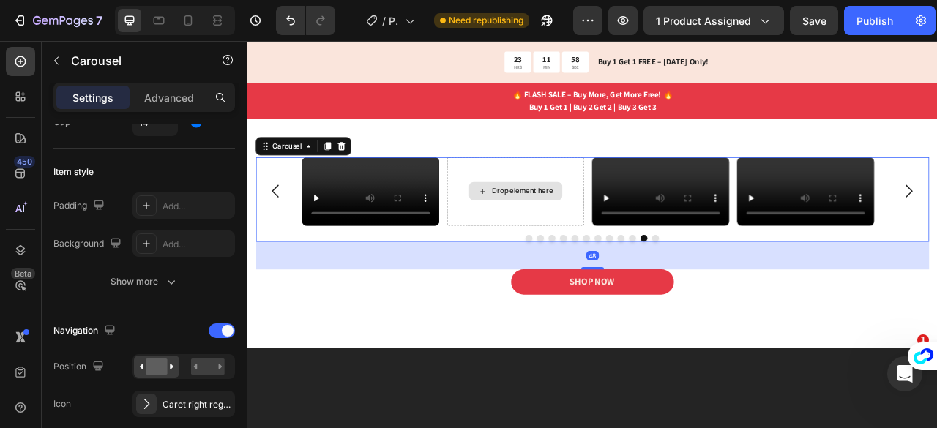
scroll to position [0, 0]
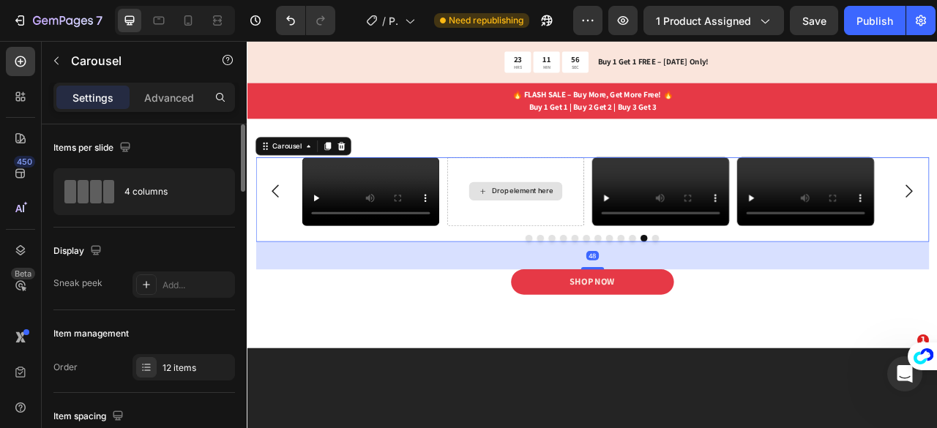
click at [577, 276] on div "Drop element here" at bounding box center [588, 232] width 174 height 87
click at [573, 276] on div "Drop element here" at bounding box center [588, 232] width 174 height 87
click at [551, 276] on div "Drop element here" at bounding box center [588, 232] width 174 height 87
click at [587, 276] on div "Drop element here" at bounding box center [588, 232] width 174 height 87
click at [631, 276] on div "Drop element here" at bounding box center [588, 232] width 174 height 87
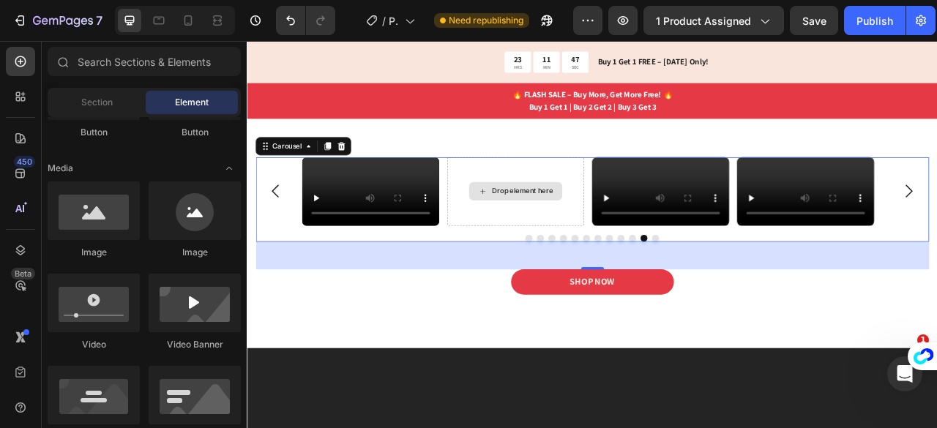
click at [584, 238] on div "Drop element here" at bounding box center [597, 232] width 78 height 12
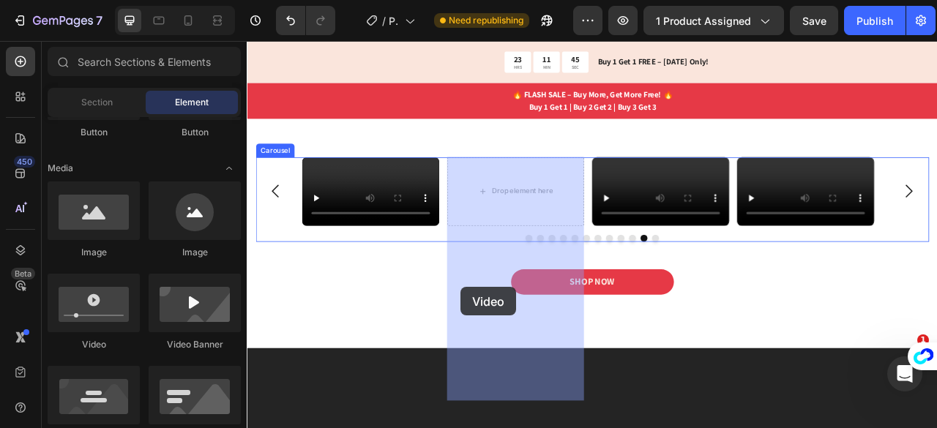
drag, startPoint x: 316, startPoint y: 342, endPoint x: 519, endPoint y: 354, distance: 204.0
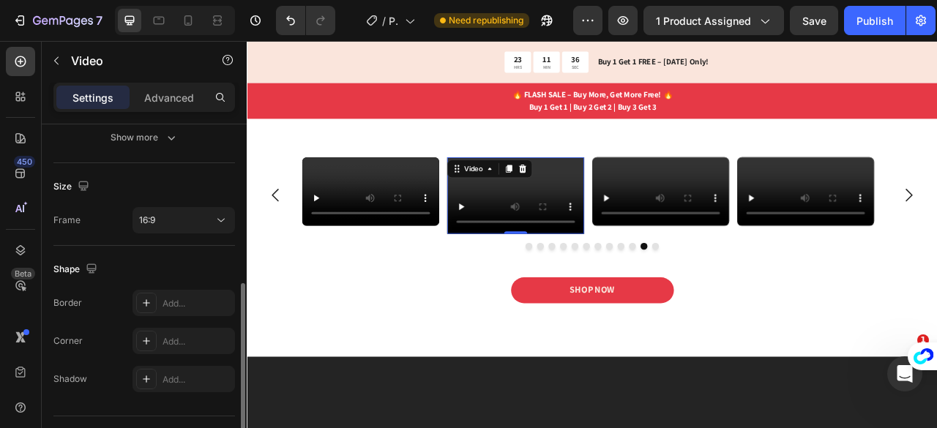
scroll to position [318, 0]
click at [202, 217] on div "16:9" at bounding box center [176, 219] width 75 height 13
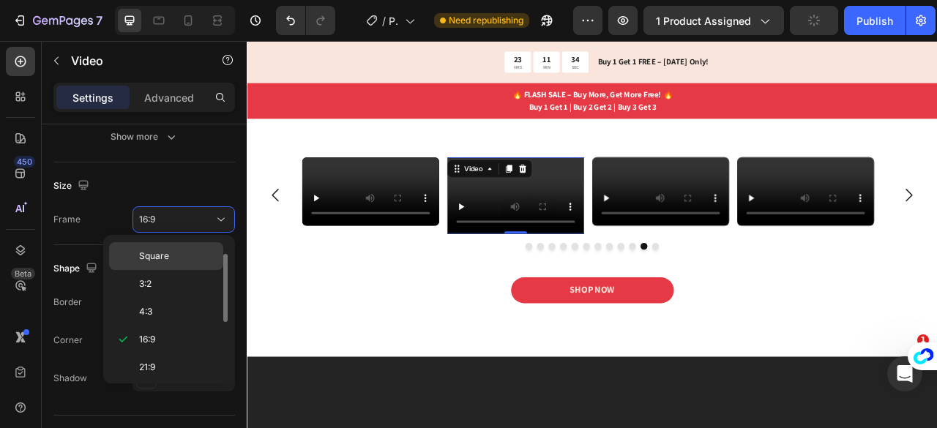
scroll to position [0, 0]
click at [177, 251] on p "Original" at bounding box center [178, 254] width 78 height 13
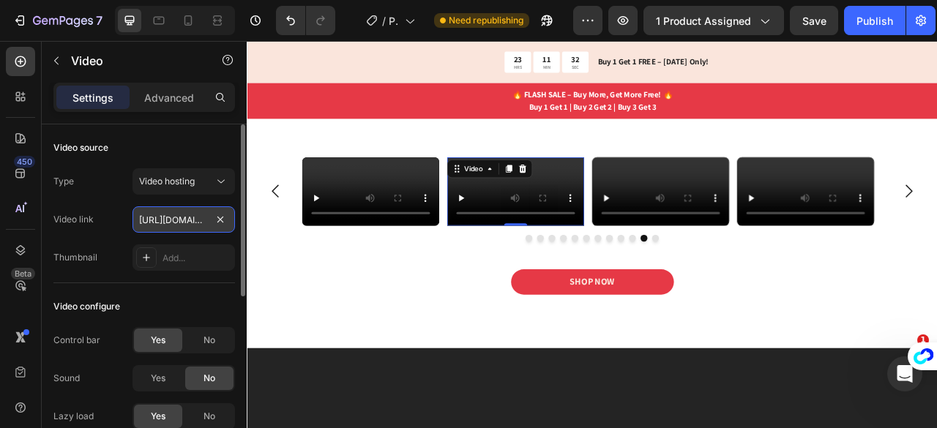
click at [171, 220] on input "[URL][DOMAIN_NAME]" at bounding box center [184, 220] width 103 height 26
paste input "9b55ffb614fe494b9dd218e23011d572"
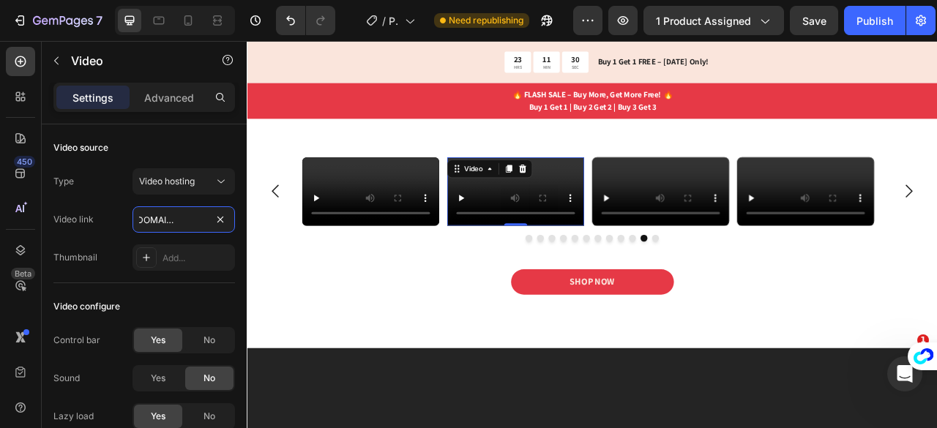
scroll to position [350, 0]
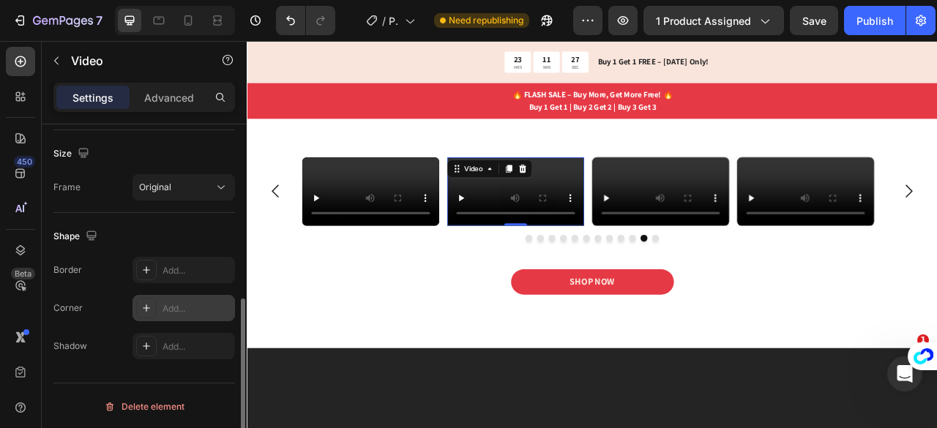
type input "[URL][DOMAIN_NAME]"
click at [165, 313] on div "Add..." at bounding box center [197, 308] width 69 height 13
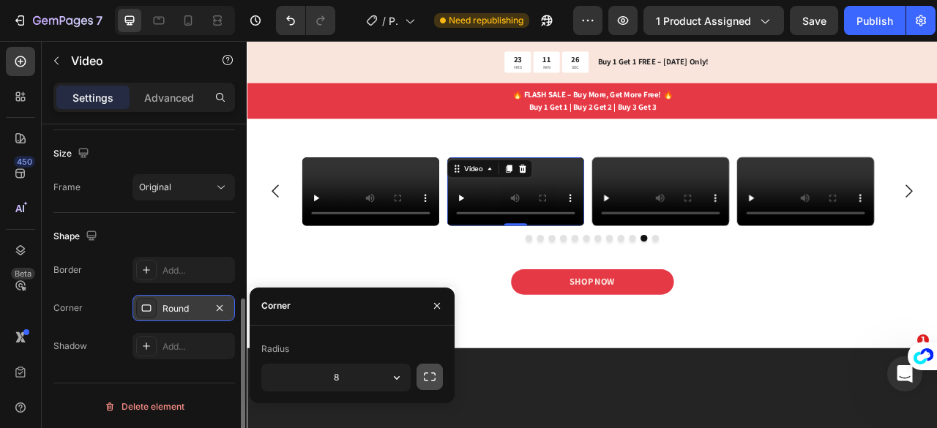
click at [429, 374] on icon "button" at bounding box center [430, 377] width 15 height 15
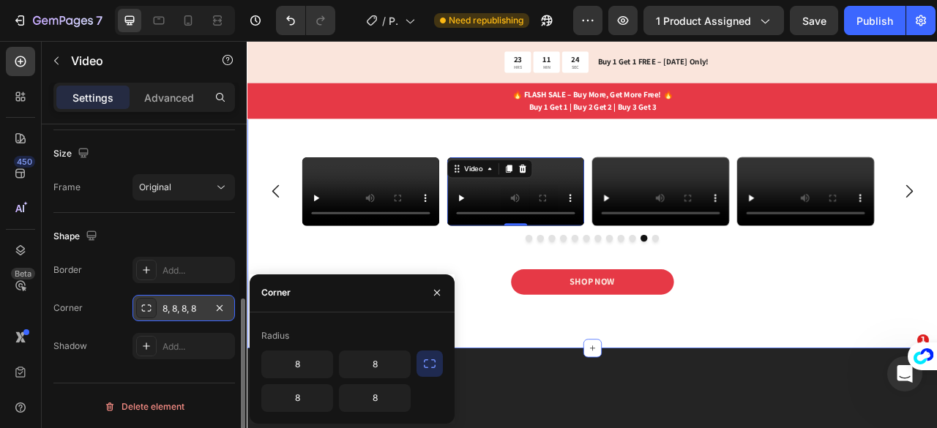
click at [664, 166] on div "Icon Icon Icon Icon Icon Icon List 2,500+ Verified Reviews! Text Block Row Real…" at bounding box center [686, 225] width 857 height 346
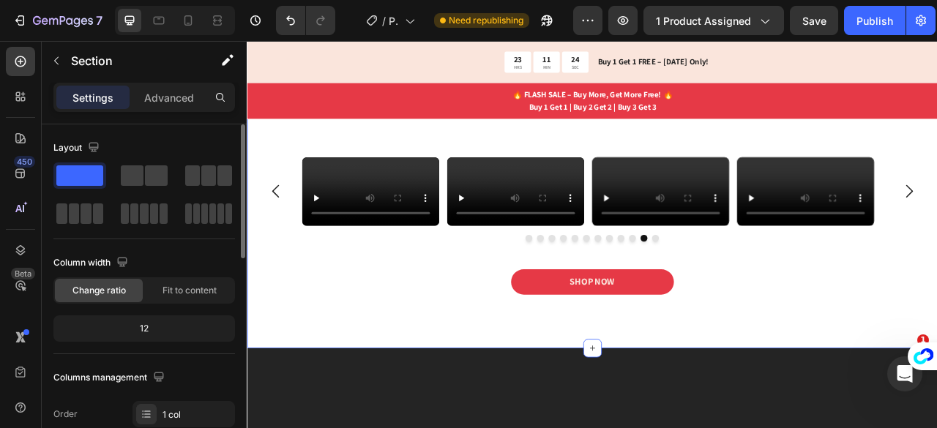
click at [664, 166] on div "Icon Icon Icon Icon Icon Icon List 2,500+ Verified Reviews! Text Block Row Real…" at bounding box center [686, 225] width 857 height 346
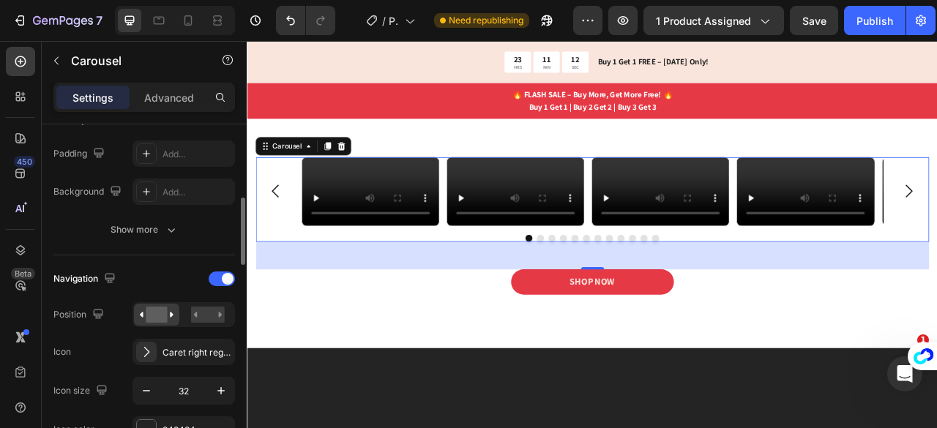
scroll to position [380, 0]
click at [877, 15] on div "Publish" at bounding box center [875, 20] width 37 height 15
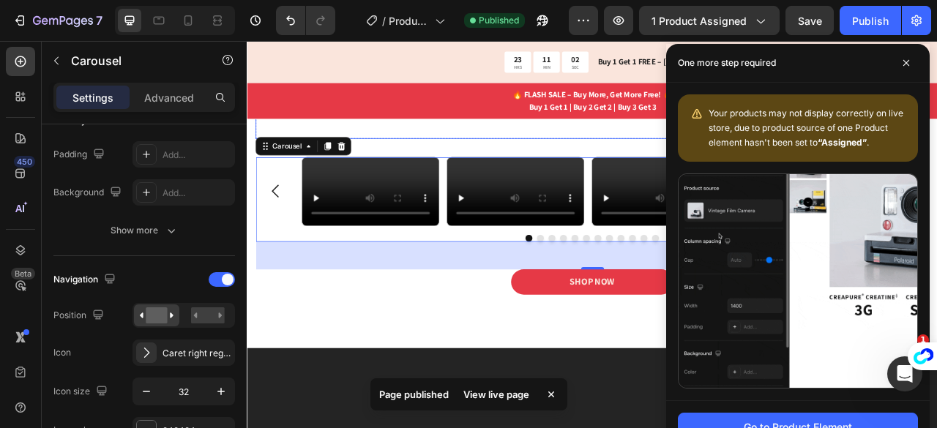
click at [705, 164] on div "Thousands have already felt the difference in clarity, energy, and productivity…" at bounding box center [686, 136] width 857 height 57
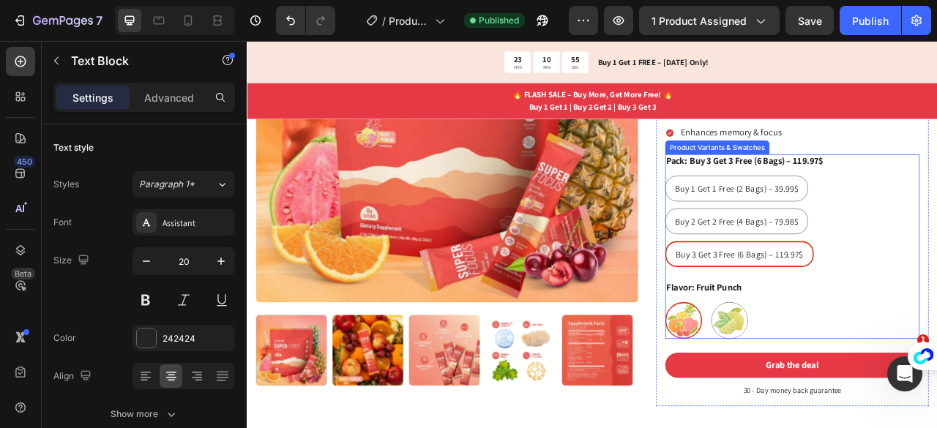
scroll to position [347, 0]
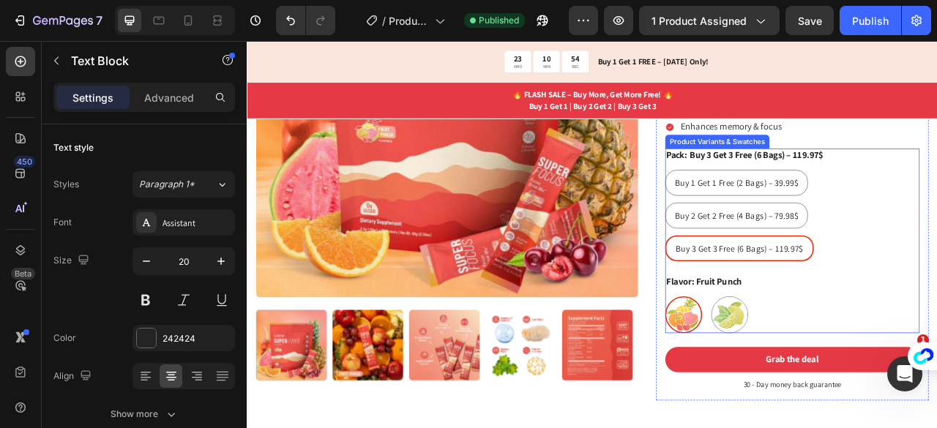
click at [937, 368] on div "Fruit Punch Fruit Punch Lemon Lemon" at bounding box center [941, 389] width 324 height 47
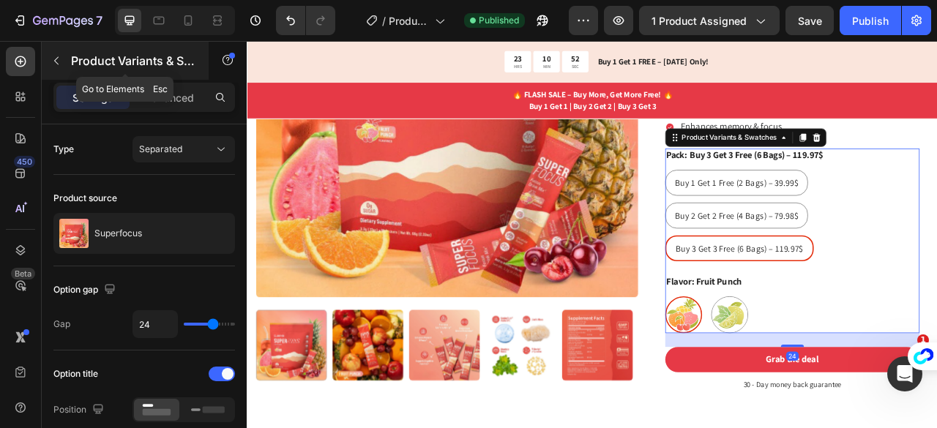
click at [119, 65] on p "Product Variants & Swatches" at bounding box center [133, 61] width 125 height 18
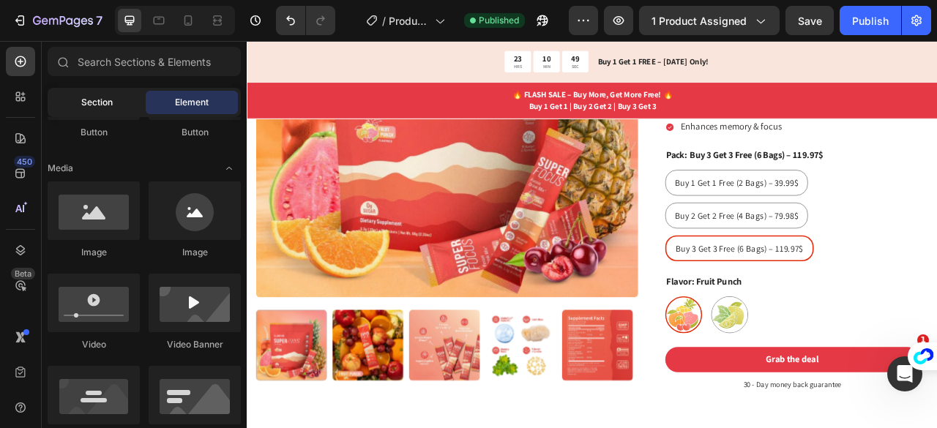
click at [100, 97] on span "Section" at bounding box center [96, 102] width 31 height 13
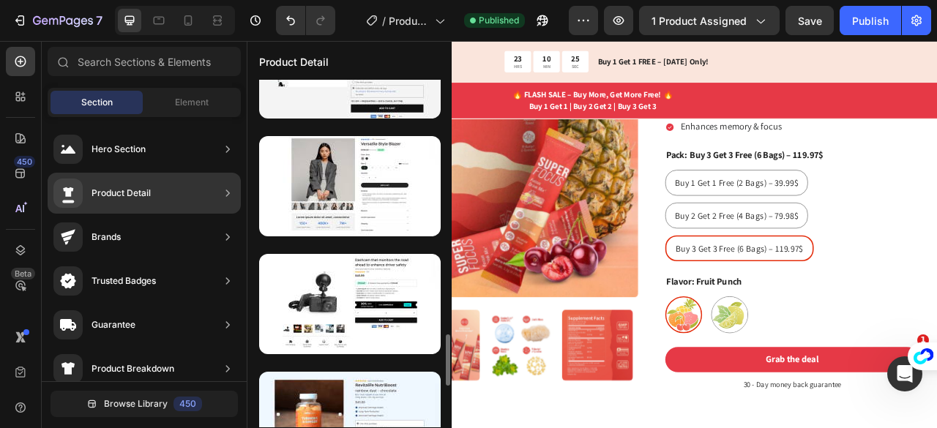
scroll to position [1717, 0]
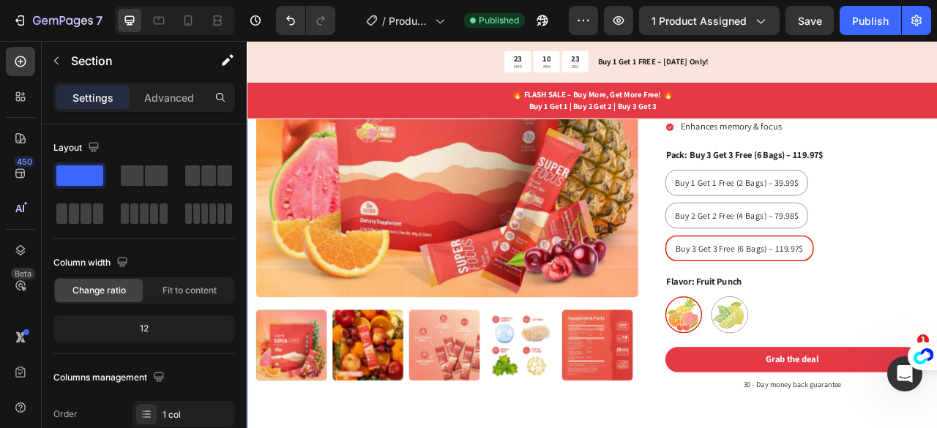
click at [699, 428] on div "Product Images Superfocus Product Title Icon Icon Icon Icon Icon Icon List 2,50…" at bounding box center [686, 185] width 879 height 724
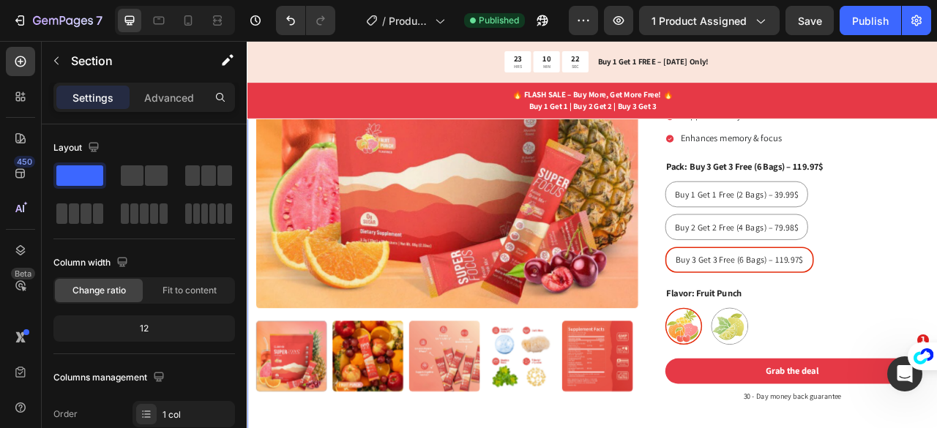
scroll to position [331, 0]
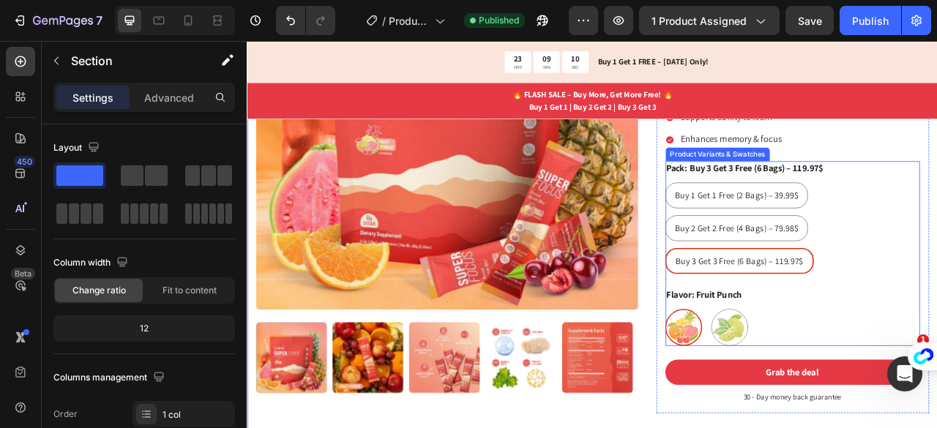
click at [937, 221] on div "Buy 1 Get 1 Free (2 Bags) – 39.99$ Buy 1 Get 1 Free (2 Bags) – 39.99$ Buy 1 Get…" at bounding box center [941, 279] width 324 height 116
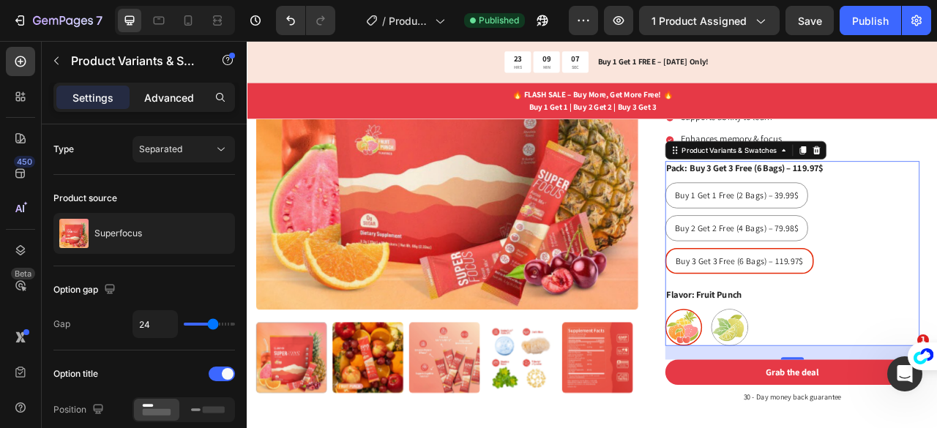
click at [158, 92] on p "Advanced" at bounding box center [169, 97] width 50 height 15
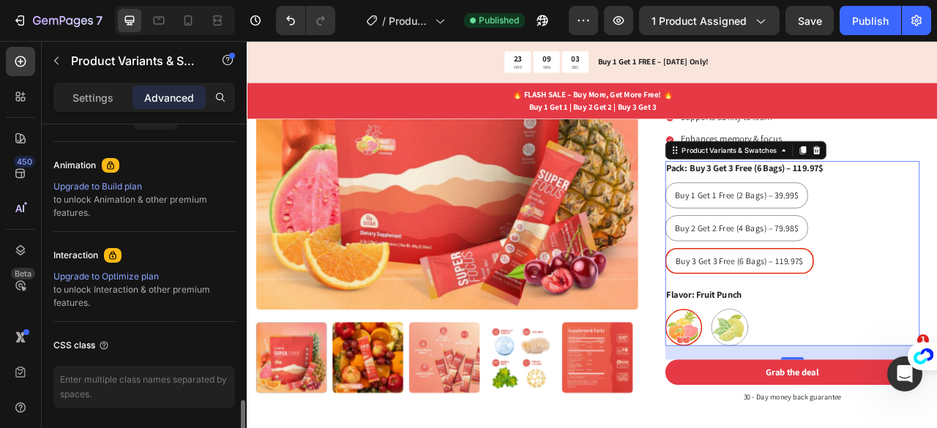
scroll to position [668, 0]
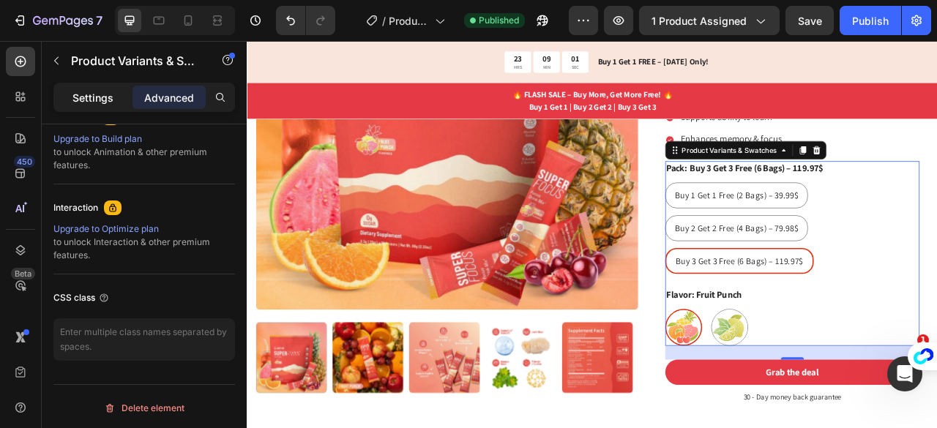
click at [103, 89] on div "Settings" at bounding box center [92, 97] width 73 height 23
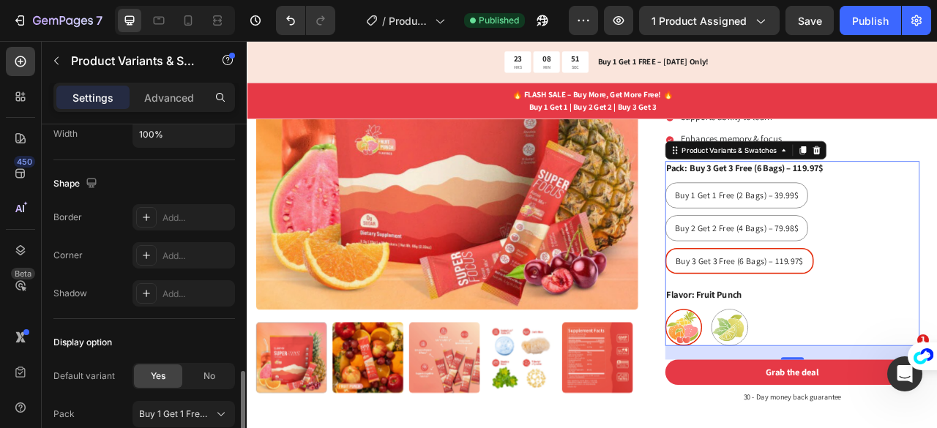
scroll to position [1383, 0]
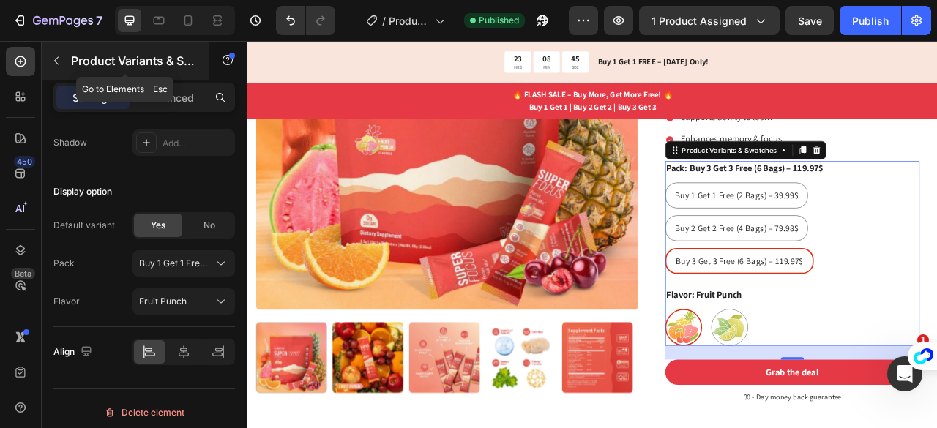
click at [64, 54] on button "button" at bounding box center [56, 60] width 23 height 23
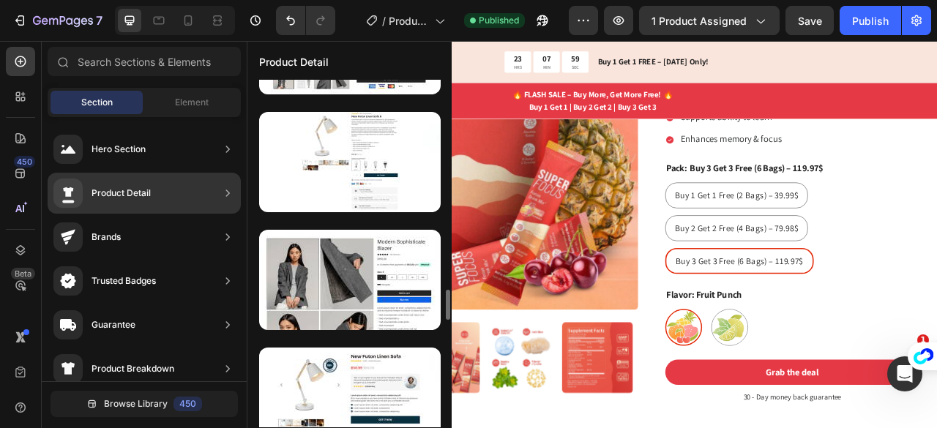
scroll to position [2760, 0]
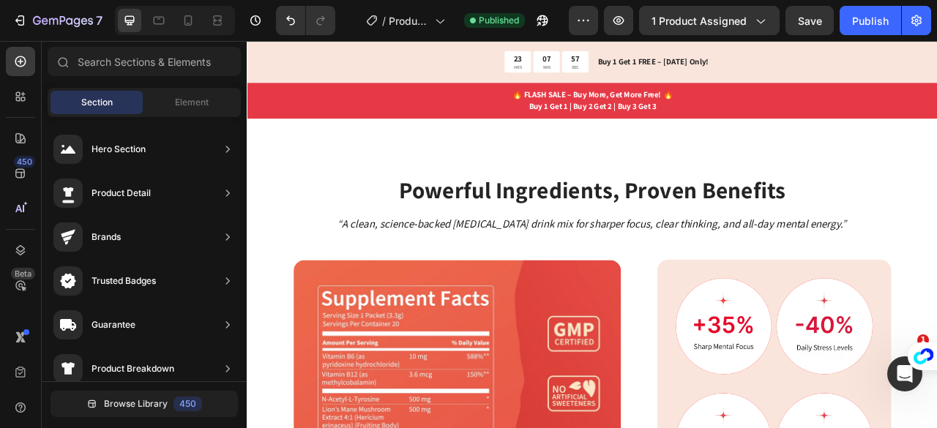
drag, startPoint x: 316, startPoint y: 353, endPoint x: 625, endPoint y: 443, distance: 321.2
click at [625, 0] on html "7 / Product Page - [DATE] 10:51:13 Published Preview 1 product assigned Save Pu…" at bounding box center [468, 0] width 937 height 0
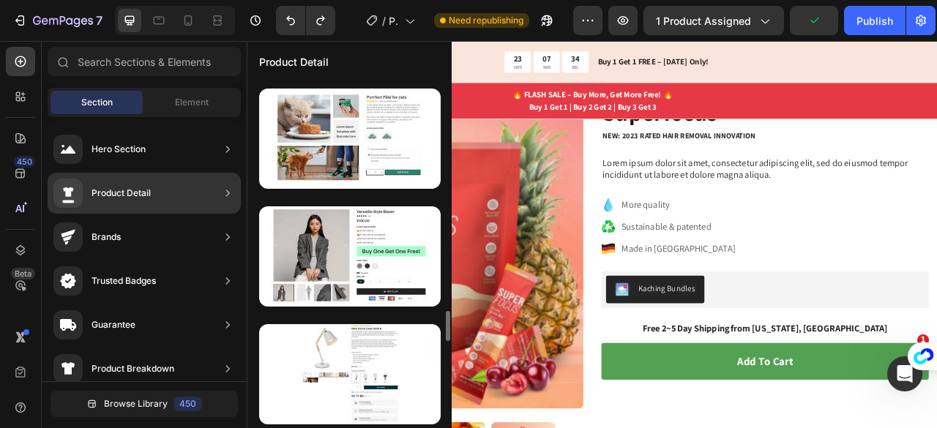
scroll to position [2600, 0]
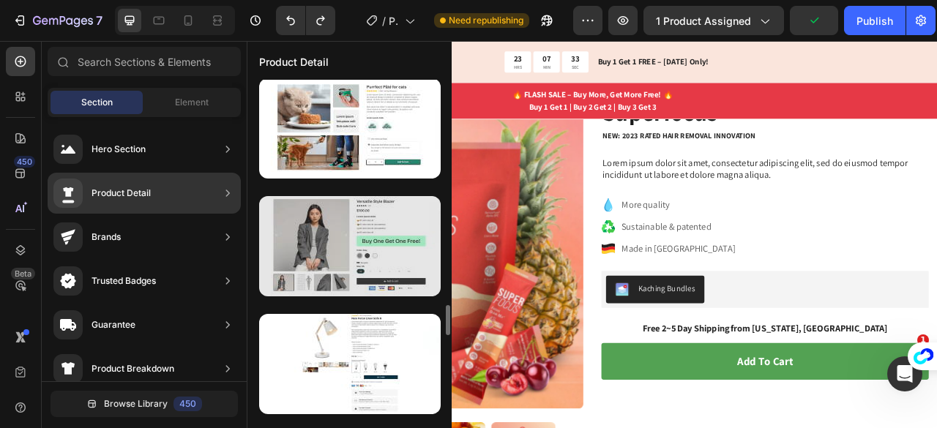
click at [361, 222] on div at bounding box center [350, 246] width 182 height 100
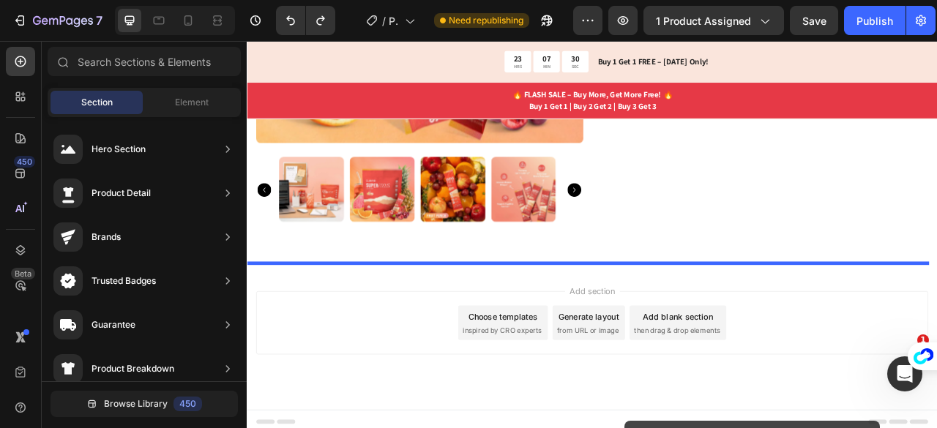
drag, startPoint x: 608, startPoint y: 263, endPoint x: 727, endPoint y: 524, distance: 287.4
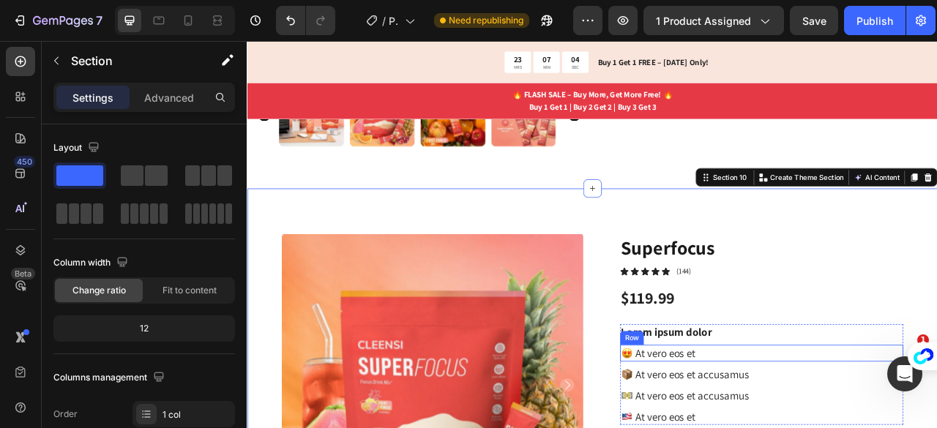
scroll to position [4371, 0]
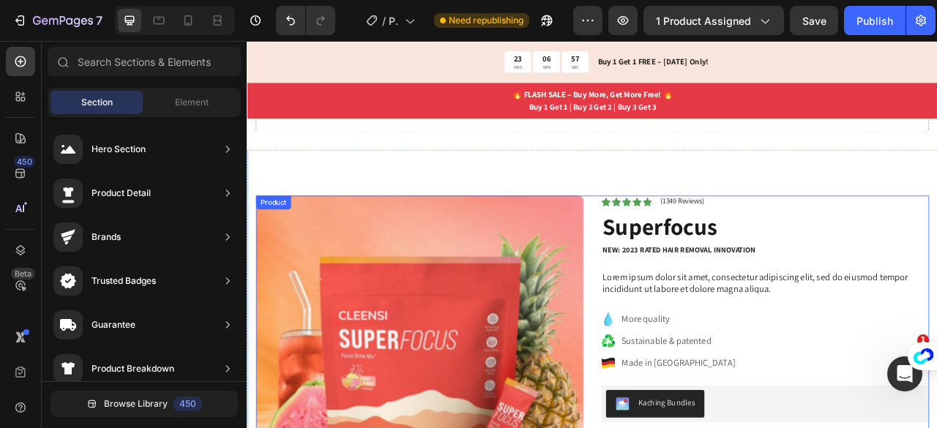
scroll to position [3792, 0]
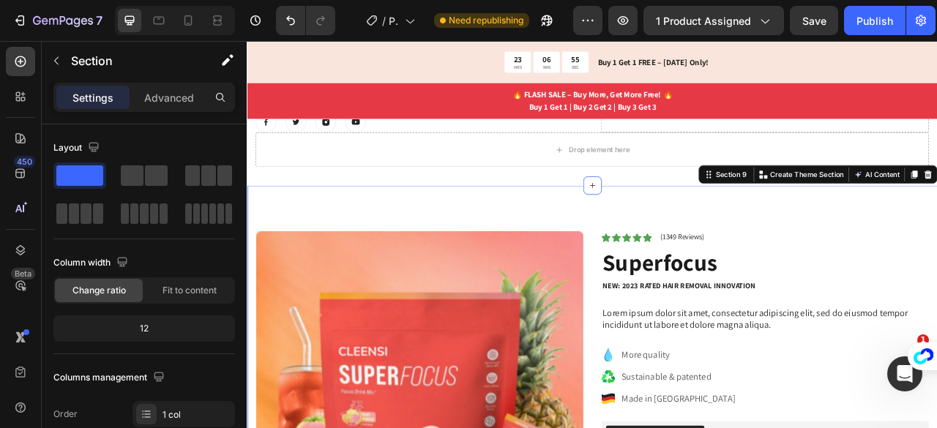
scroll to position [3737, 0]
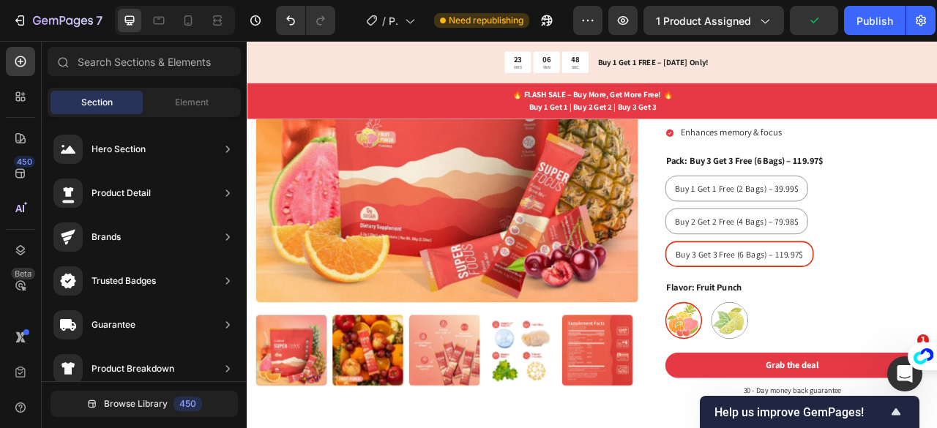
scroll to position [341, 0]
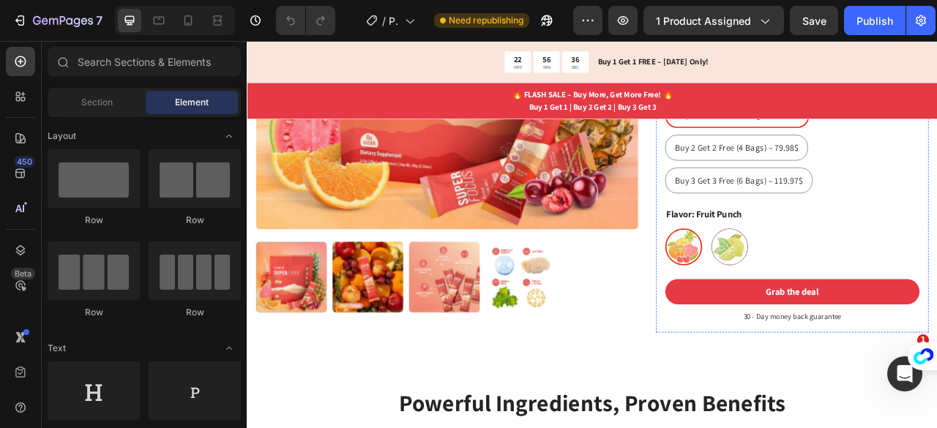
scroll to position [434, 0]
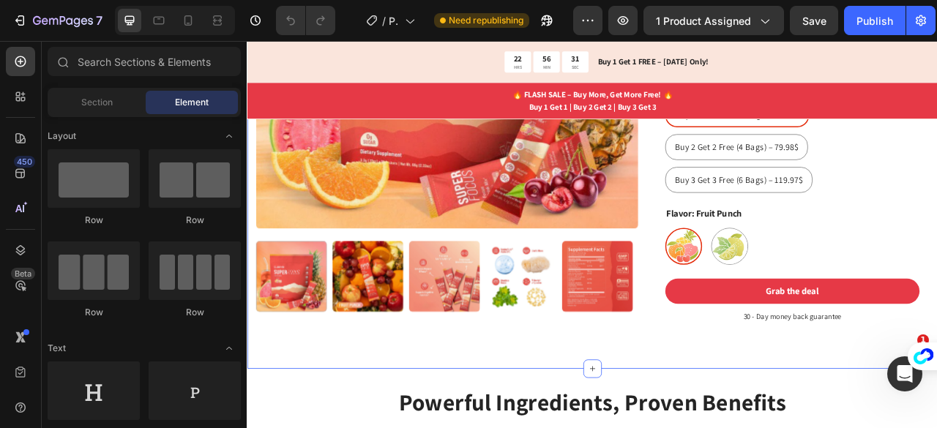
click at [724, 415] on div "Product Images Superfocus Product Title Icon Icon Icon Icon Icon Icon List 2,50…" at bounding box center [686, 98] width 879 height 724
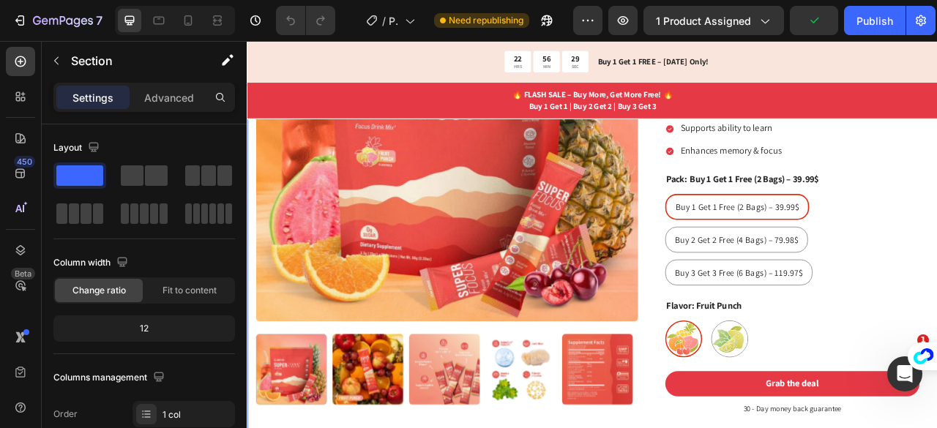
scroll to position [295, 0]
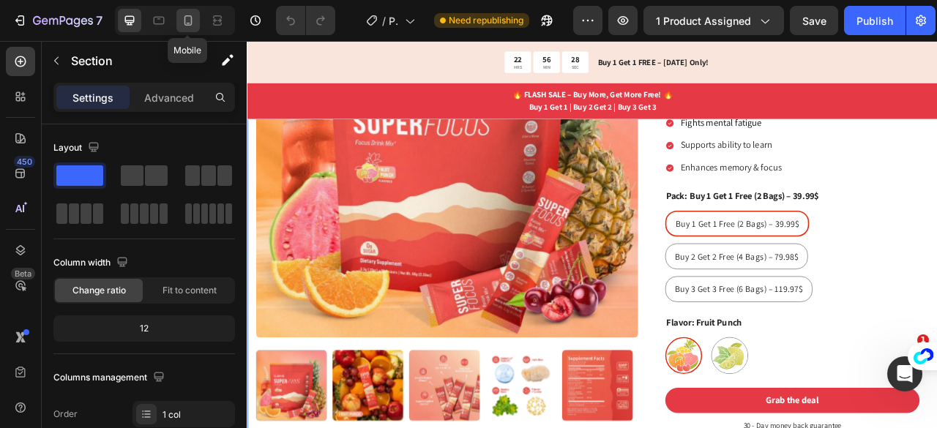
click at [188, 21] on icon at bounding box center [188, 20] width 15 height 15
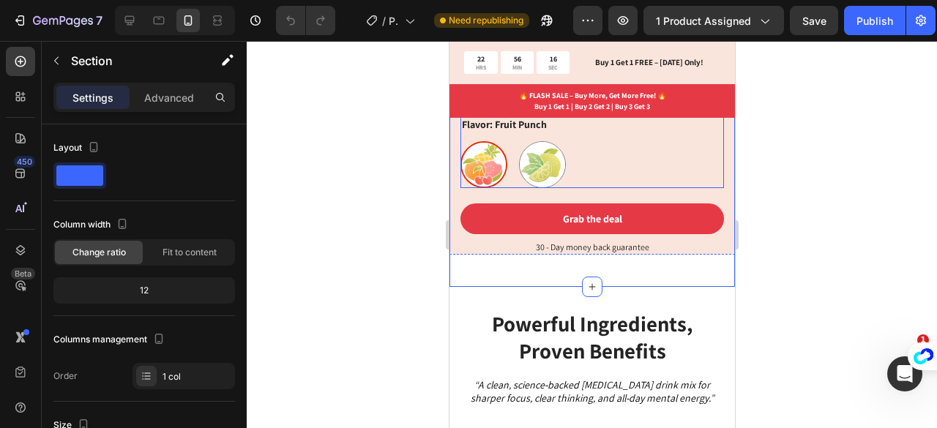
click at [634, 141] on div "Fruit Punch Fruit Punch Lemon Lemon" at bounding box center [592, 164] width 264 height 47
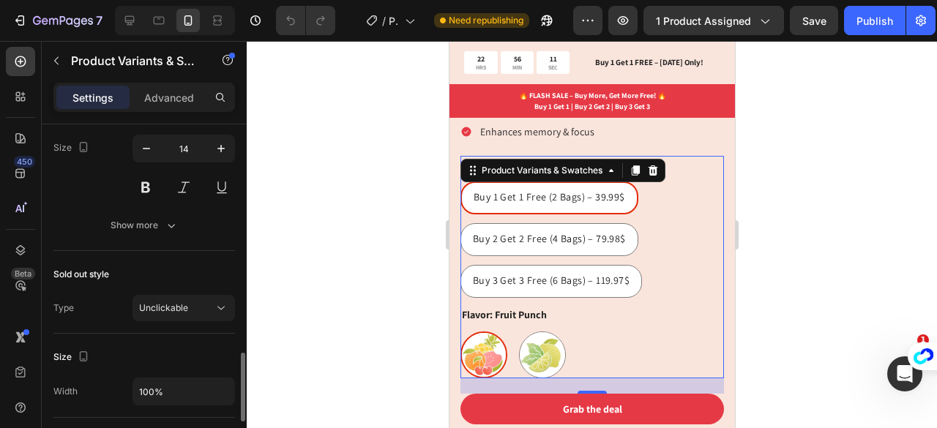
scroll to position [1002, 0]
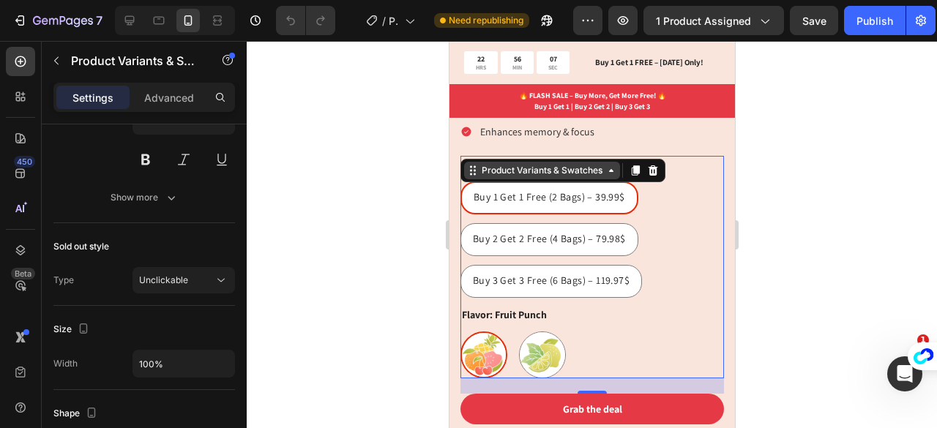
click at [609, 163] on div "Product Variants & Swatches" at bounding box center [542, 171] width 156 height 18
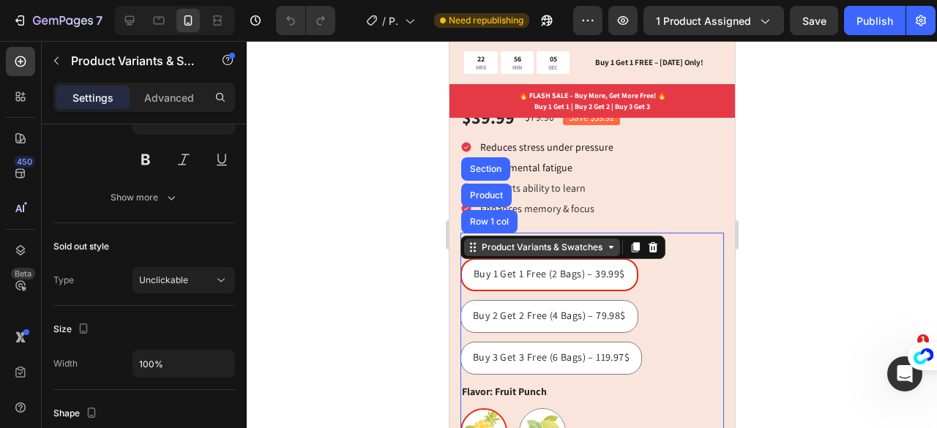
scroll to position [407, 0]
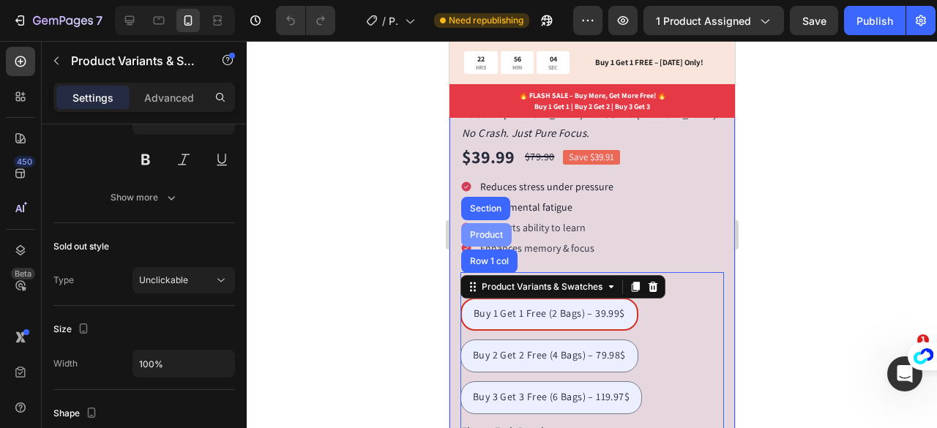
click at [498, 226] on div "Product" at bounding box center [486, 234] width 51 height 23
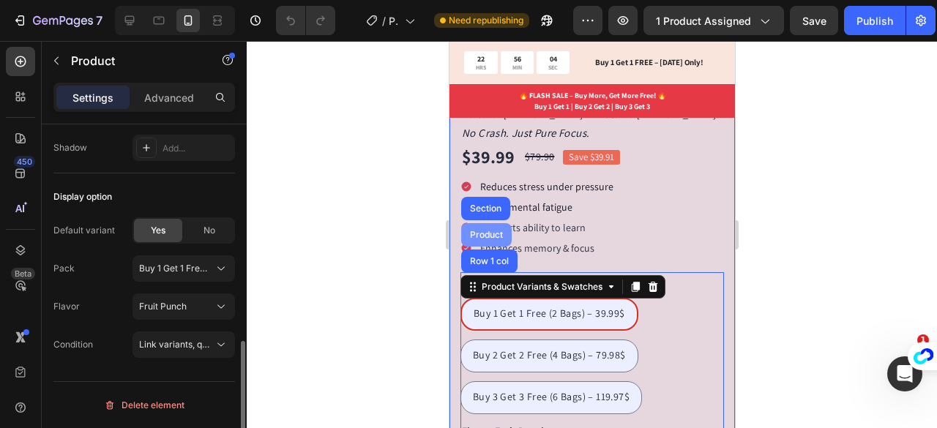
scroll to position [0, 0]
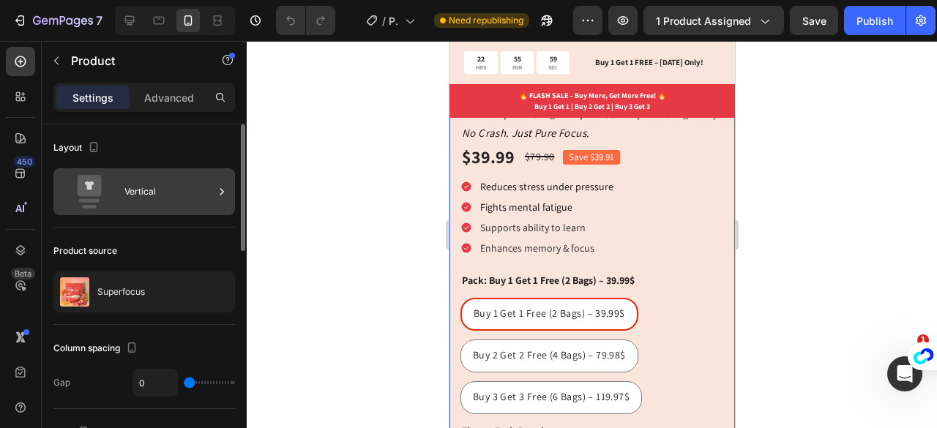
click at [189, 193] on div "Vertical" at bounding box center [169, 192] width 89 height 34
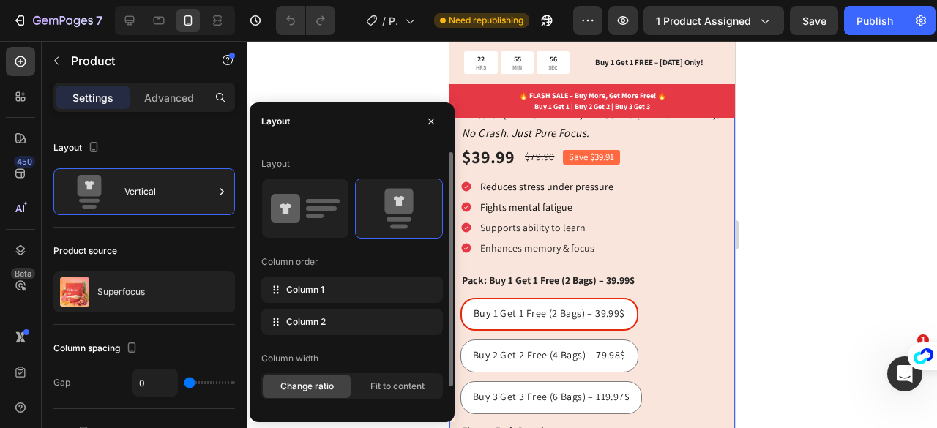
scroll to position [26, 0]
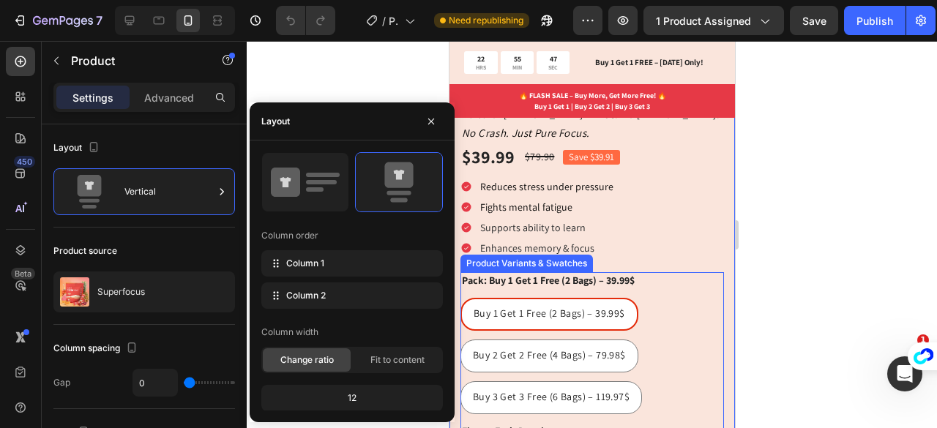
click at [642, 324] on div "Buy 1 Get 1 Free (2 Bags) – 39.99$ Buy 1 Get 1 Free (2 Bags) – 39.99$ Buy 1 Get…" at bounding box center [592, 356] width 264 height 116
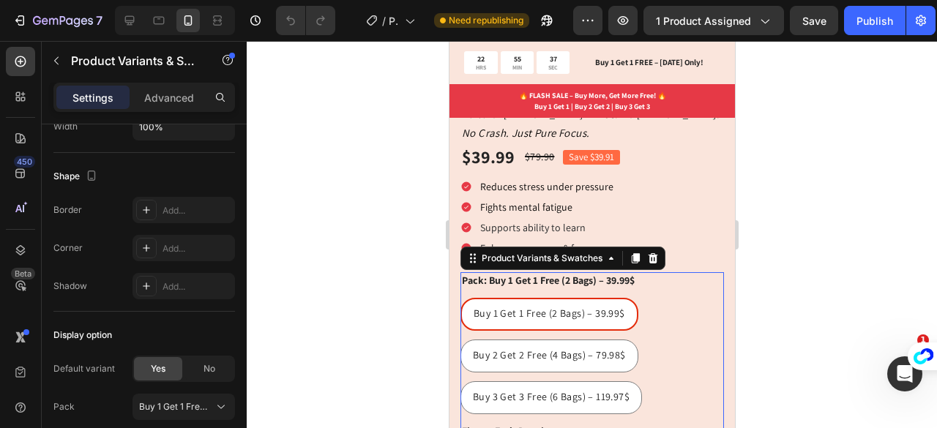
scroll to position [1383, 0]
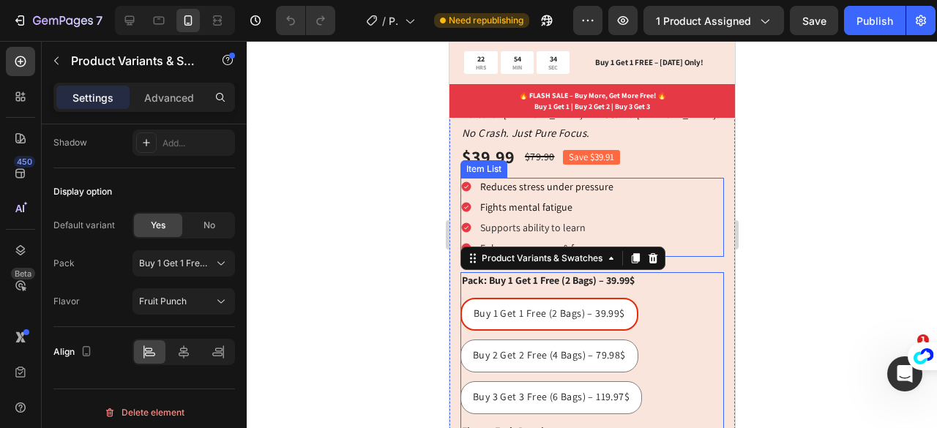
click at [688, 181] on div "Reduces stress under pressure Fights mental fatigue Supports ability to learn E…" at bounding box center [592, 218] width 264 height 80
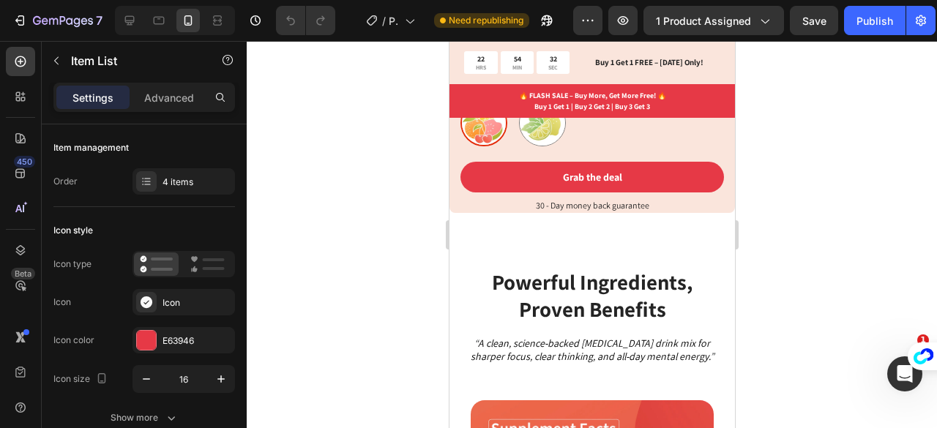
scroll to position [783, 0]
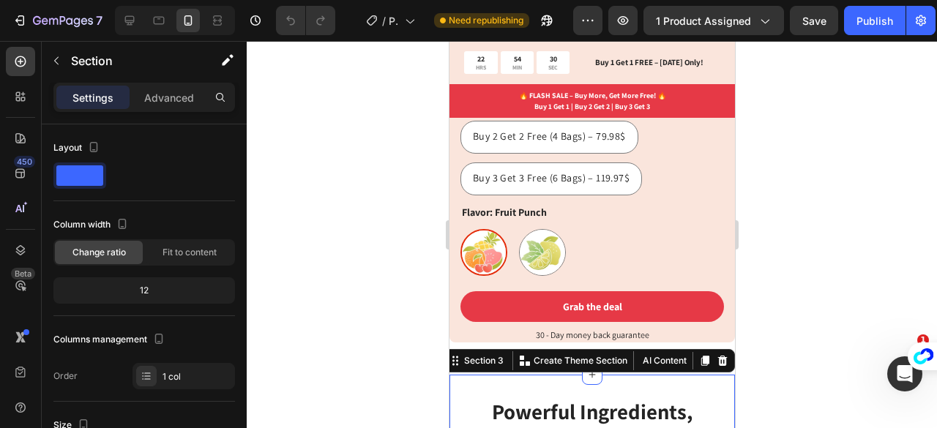
scroll to position [603, 0]
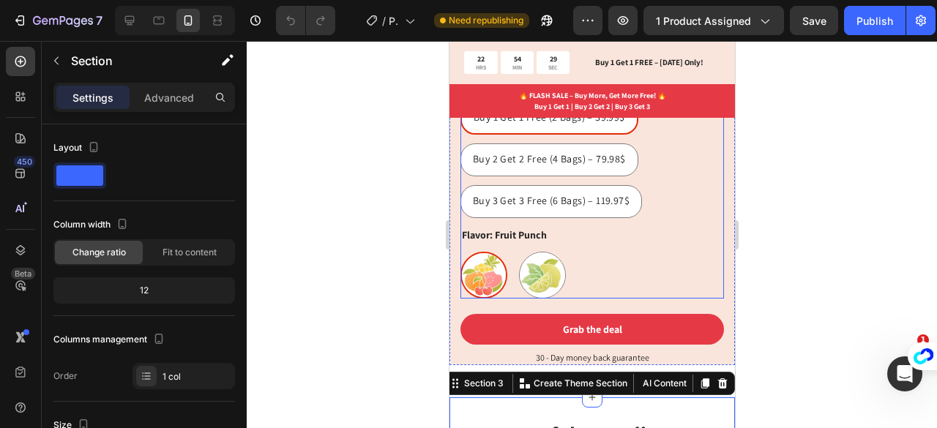
click at [678, 231] on div "Flavor: Fruit Punch Fruit Punch Fruit Punch Lemon Lemon" at bounding box center [592, 263] width 264 height 72
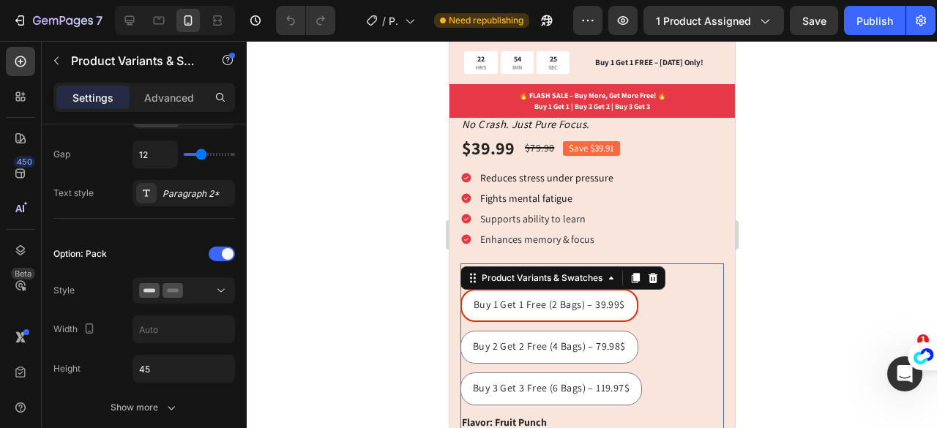
scroll to position [0, 0]
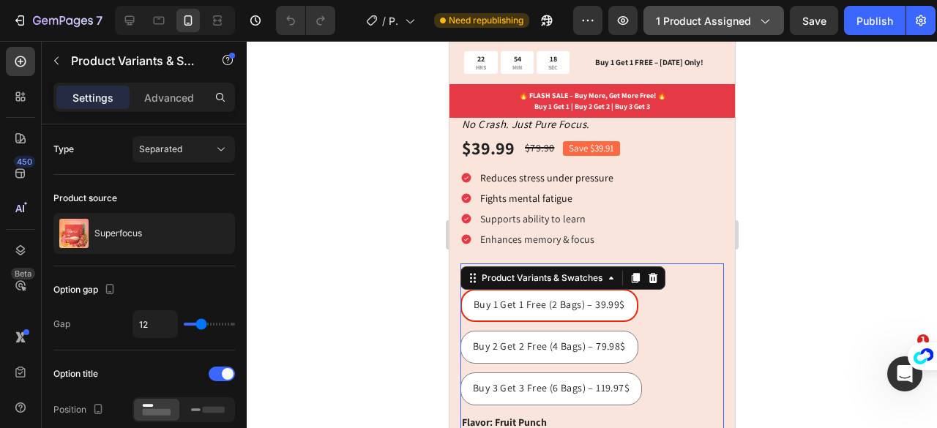
click at [744, 26] on span "1 product assigned" at bounding box center [703, 20] width 95 height 15
